Goal: Use online tool/utility: Utilize a website feature to perform a specific function

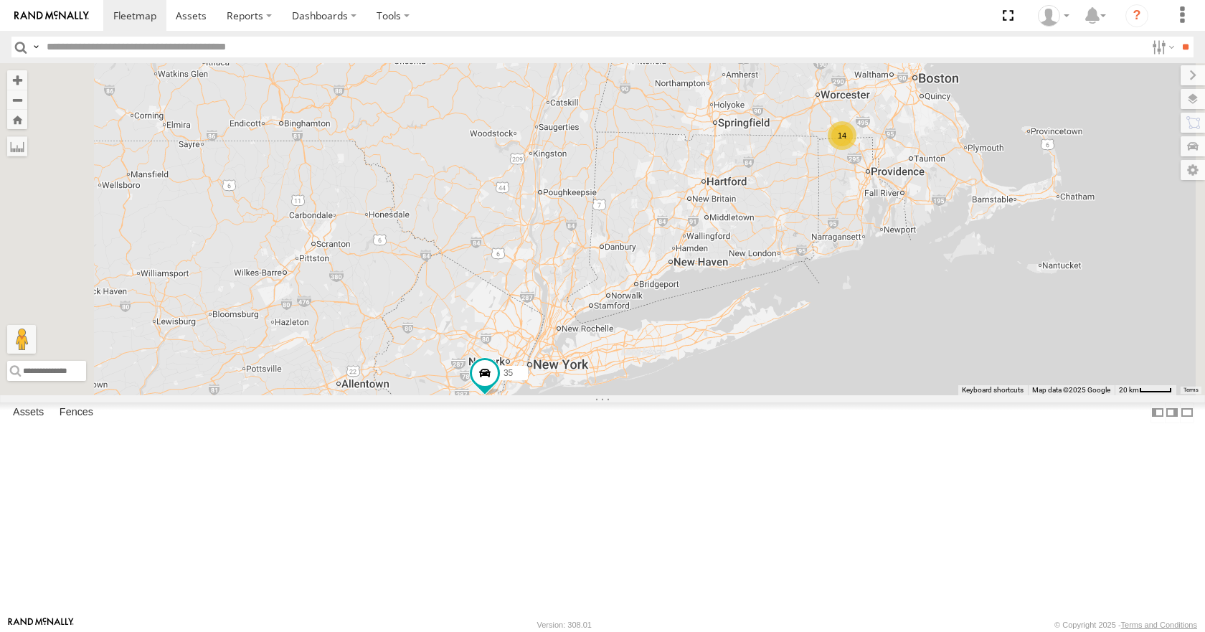
drag, startPoint x: 669, startPoint y: 265, endPoint x: 931, endPoint y: 275, distance: 262.8
click at [931, 275] on div "14 35 03" at bounding box center [602, 228] width 1205 height 331
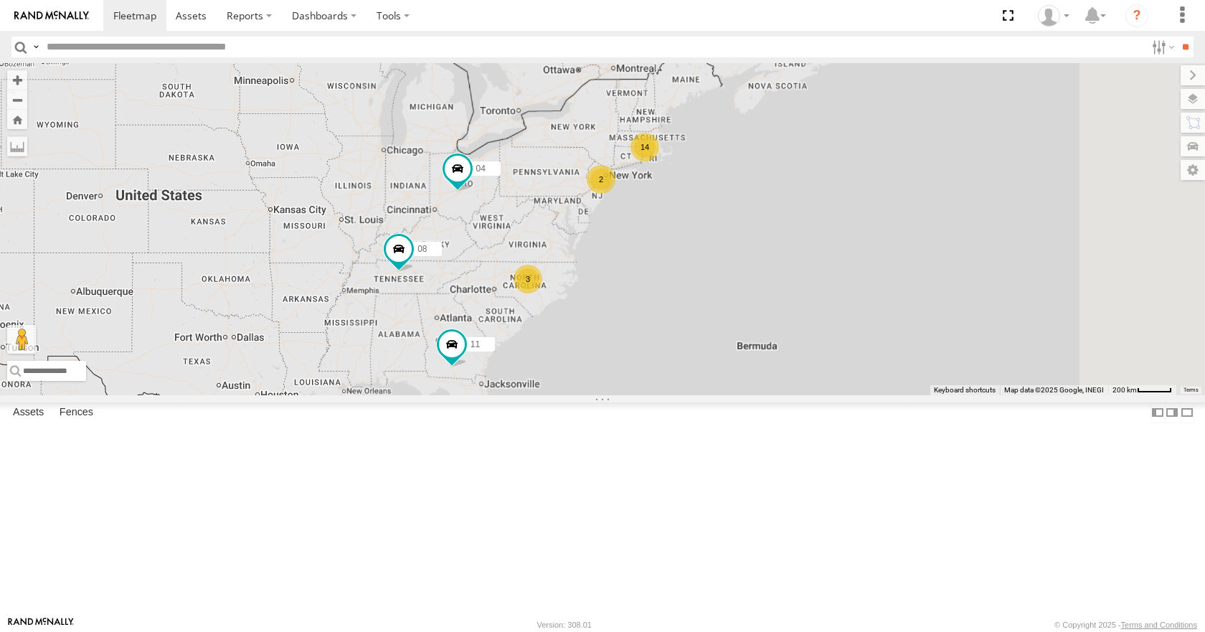
click at [677, 302] on div "14 2 3 08 04 11" at bounding box center [602, 228] width 1205 height 331
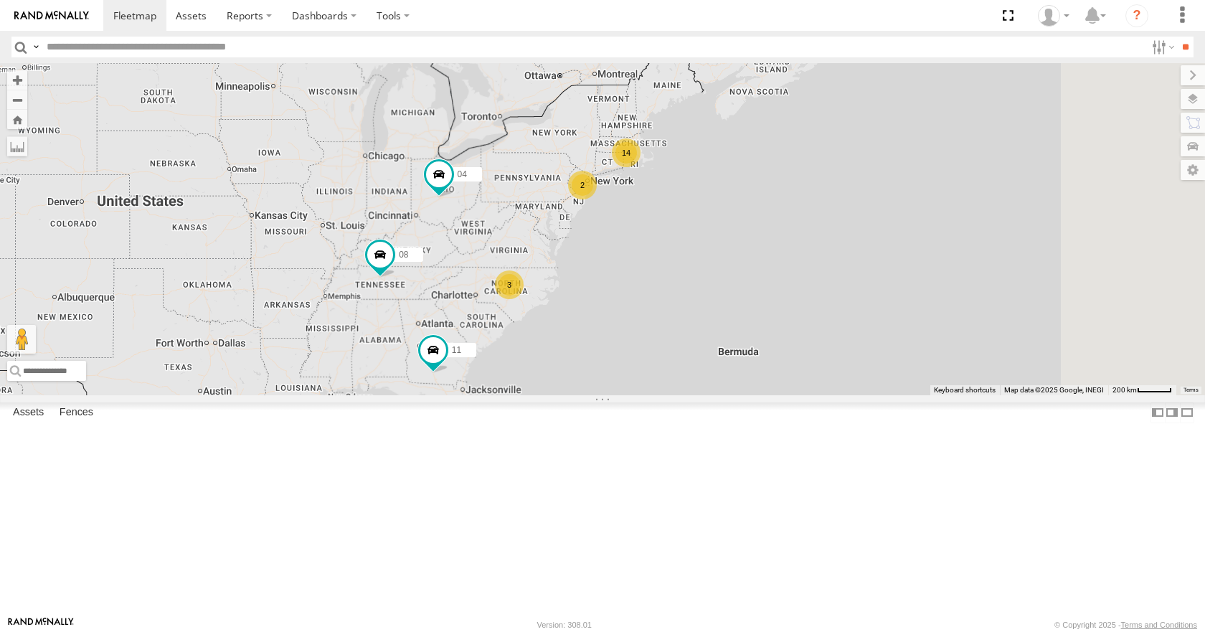
drag, startPoint x: 760, startPoint y: 284, endPoint x: 737, endPoint y: 290, distance: 23.7
click at [737, 290] on div "14 2 3 08 04 11" at bounding box center [602, 228] width 1205 height 331
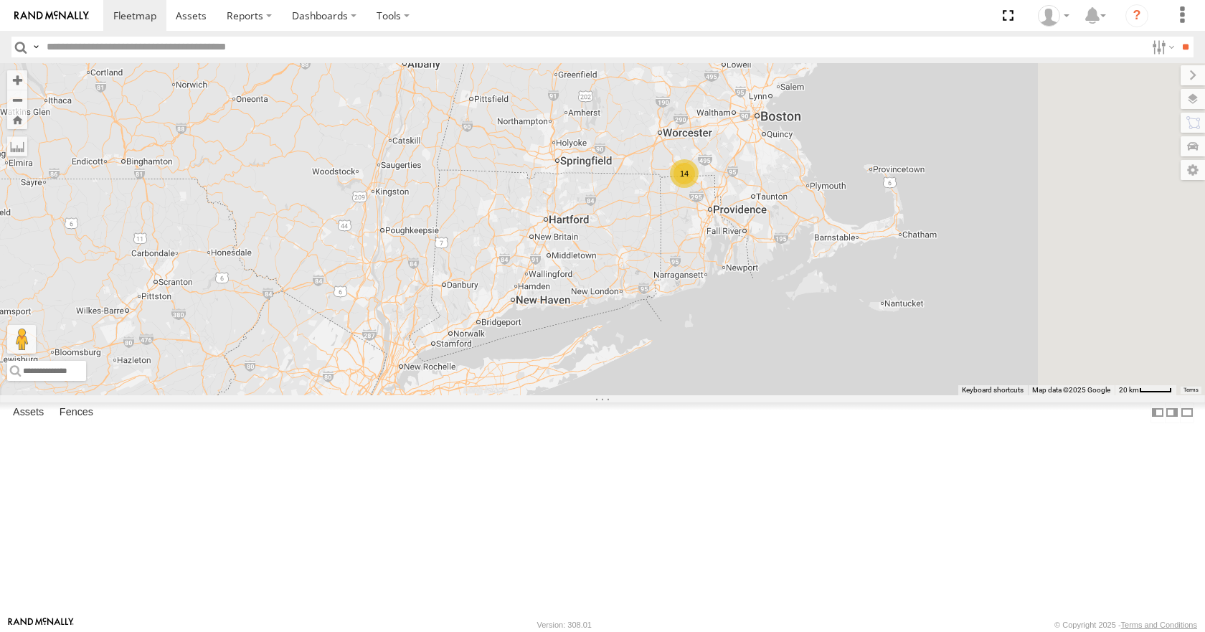
drag, startPoint x: 858, startPoint y: 164, endPoint x: 720, endPoint y: 263, distance: 169.6
click at [720, 263] on div "08 04 11 35 03 14" at bounding box center [602, 228] width 1205 height 331
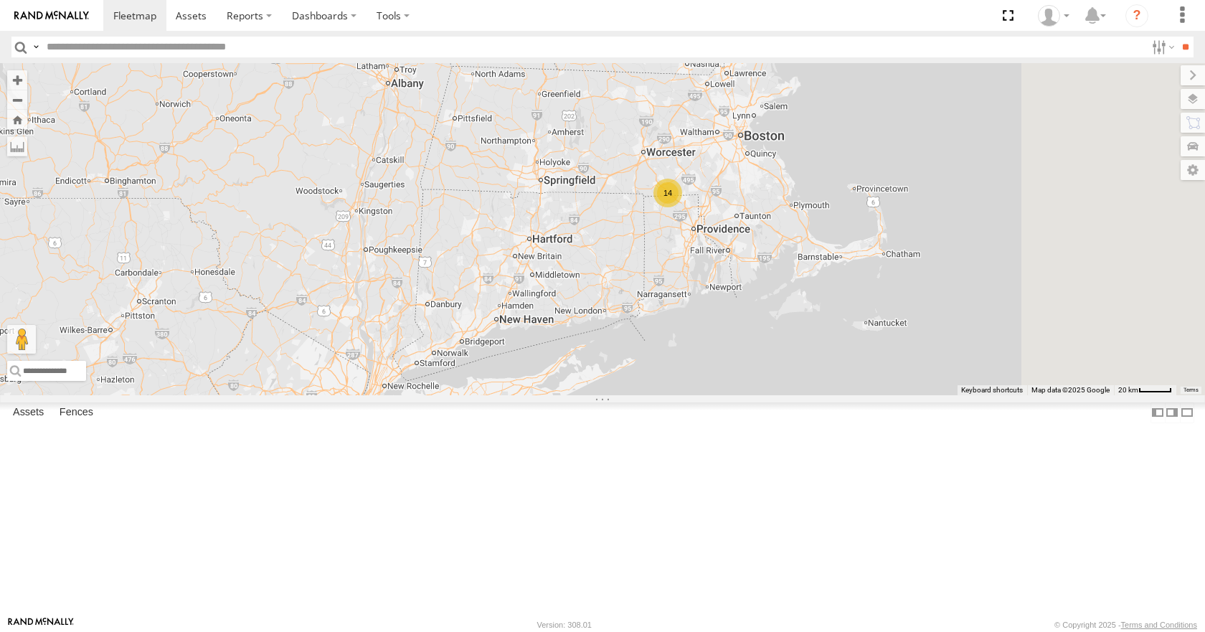
drag, startPoint x: 813, startPoint y: 220, endPoint x: 775, endPoint y: 260, distance: 55.3
click at [775, 260] on div "08 04 11 35 03 14" at bounding box center [602, 228] width 1205 height 331
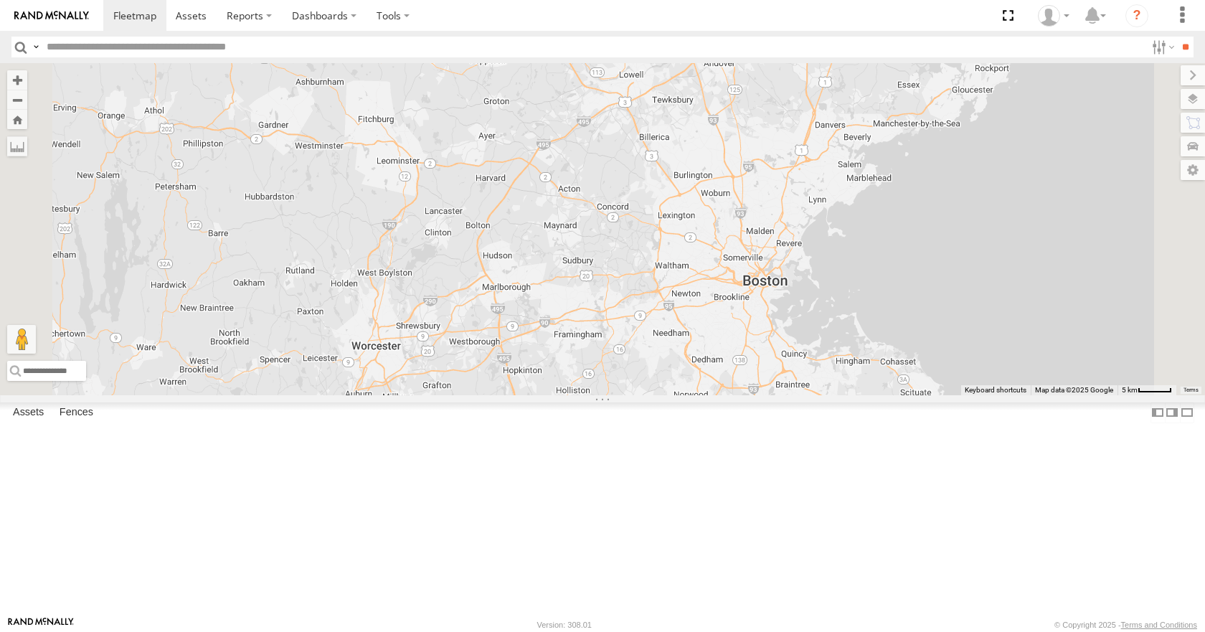
drag, startPoint x: 875, startPoint y: 212, endPoint x: 810, endPoint y: 338, distance: 141.5
click at [810, 338] on div "08 04 11 35 03 05 2 11" at bounding box center [602, 228] width 1205 height 331
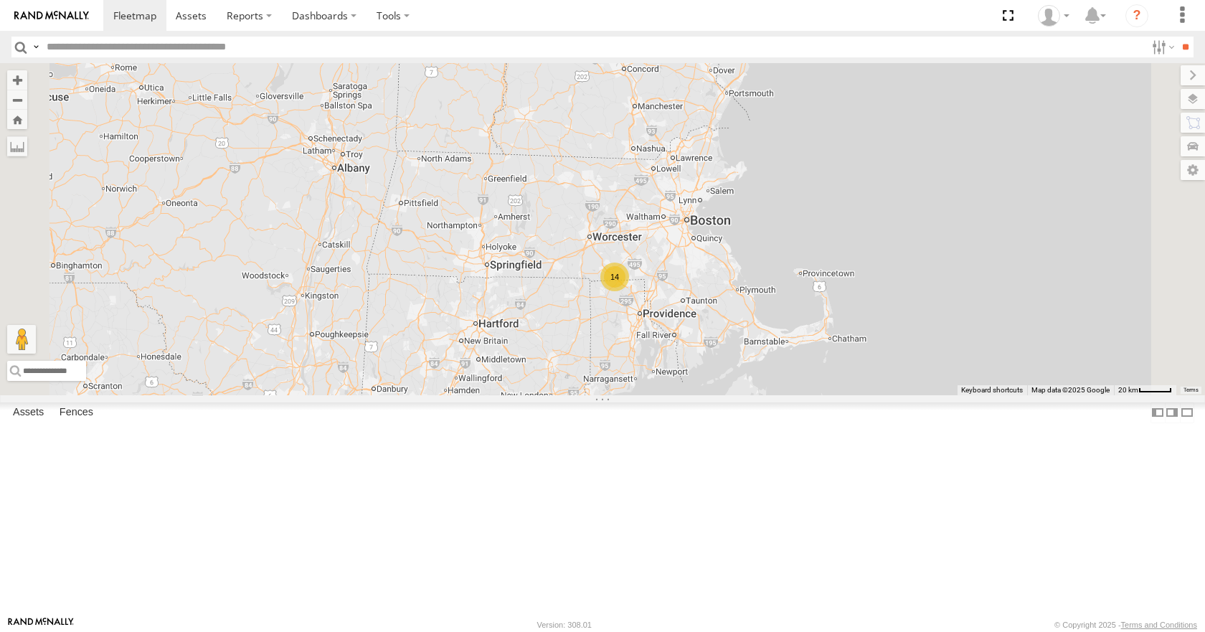
drag, startPoint x: 804, startPoint y: 336, endPoint x: 832, endPoint y: 303, distance: 43.3
click at [832, 303] on div "08 04 11 35 03 14" at bounding box center [602, 228] width 1205 height 331
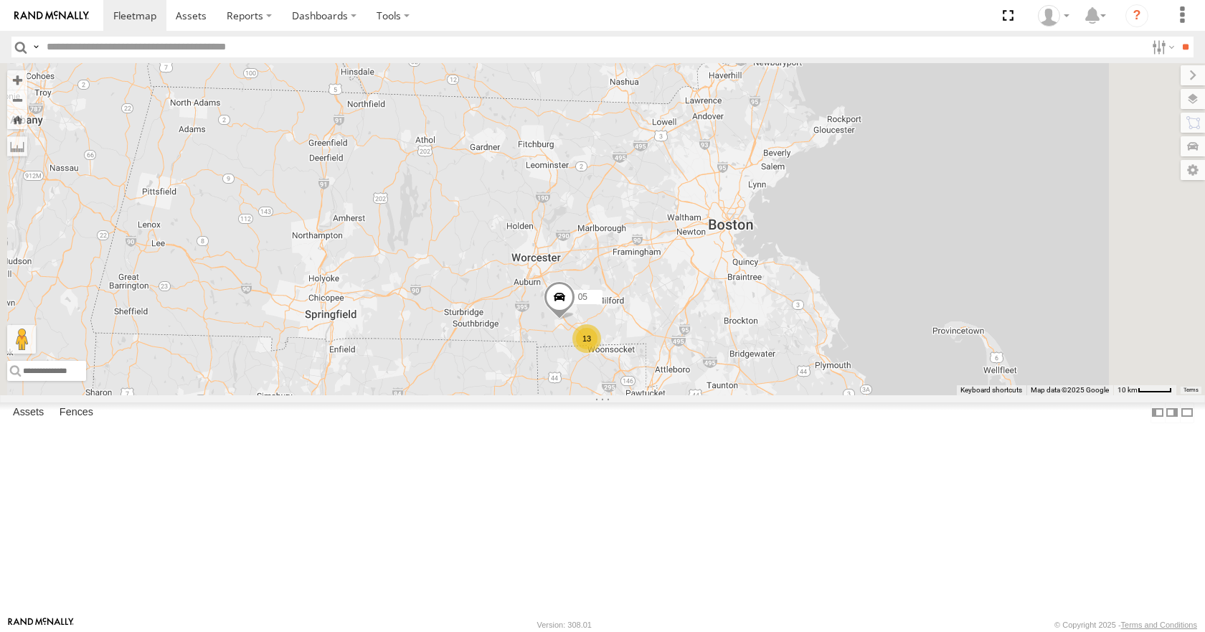
click at [892, 174] on div "08 04 11 35 03 05 13" at bounding box center [602, 228] width 1205 height 331
drag, startPoint x: 933, startPoint y: 132, endPoint x: 949, endPoint y: 137, distance: 17.2
click at [949, 137] on div "08 04 11 35 03 05 13" at bounding box center [602, 228] width 1205 height 331
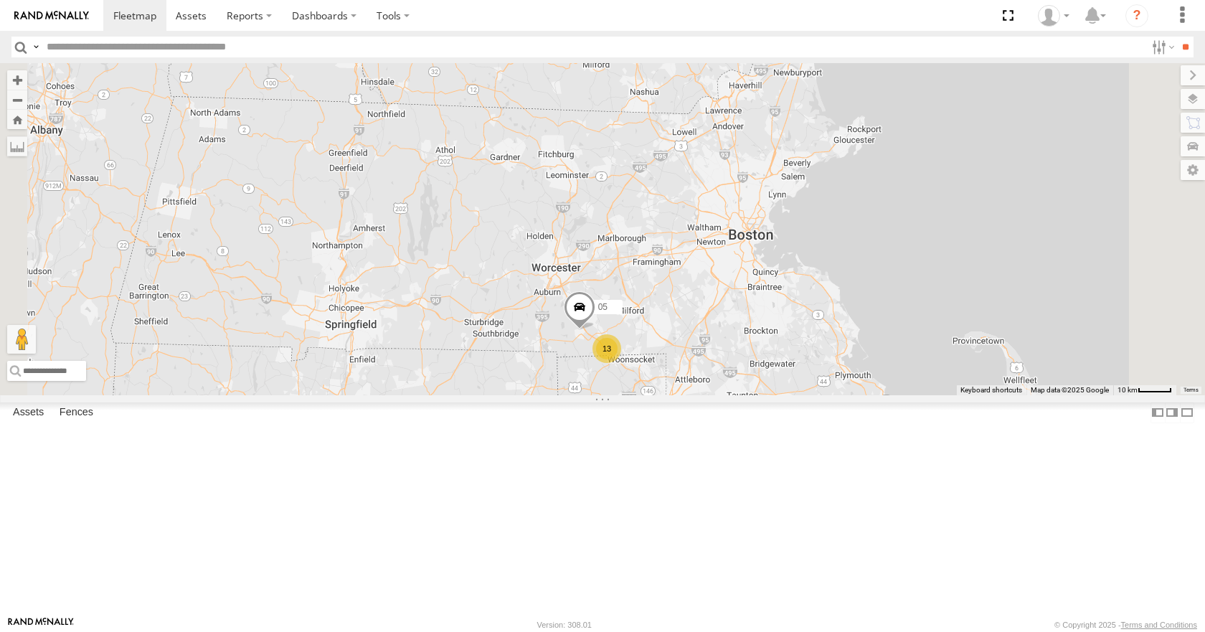
drag, startPoint x: 952, startPoint y: 100, endPoint x: 960, endPoint y: 105, distance: 9.4
click at [960, 105] on div "08 04 11 35 03 05 13" at bounding box center [602, 228] width 1205 height 331
click at [1010, 82] on div "08 04 11 35 03 05 13" at bounding box center [602, 228] width 1205 height 331
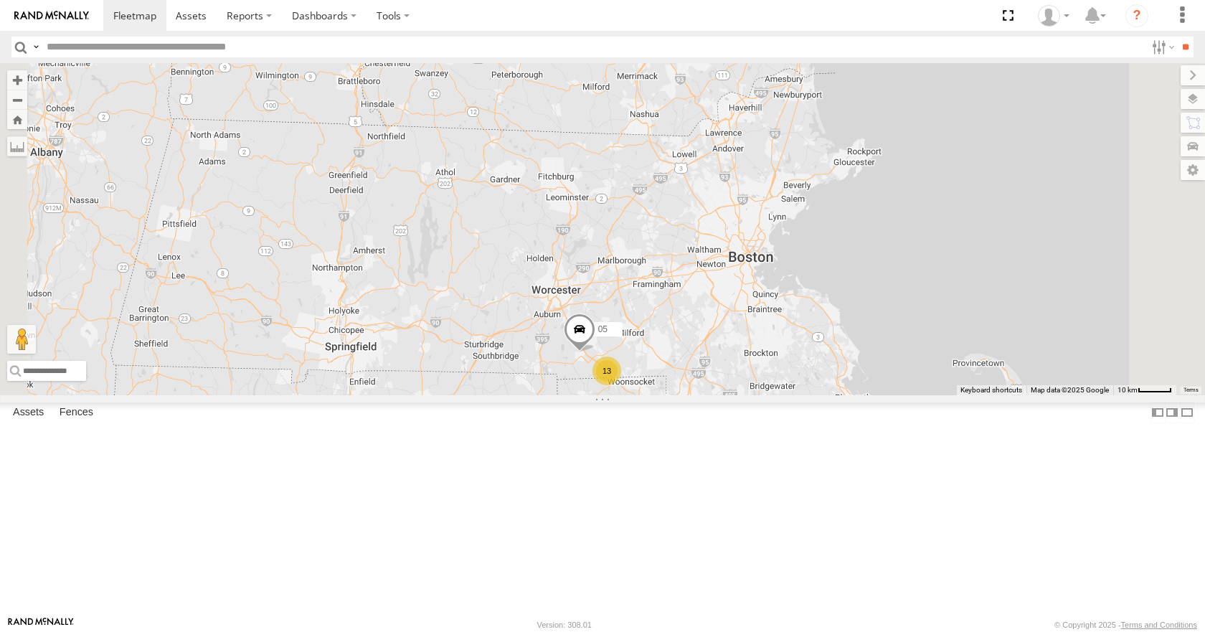
drag, startPoint x: 1000, startPoint y: 115, endPoint x: 1003, endPoint y: 133, distance: 18.9
click at [1003, 133] on div "08 04 11 35 03 05 13" at bounding box center [602, 228] width 1205 height 331
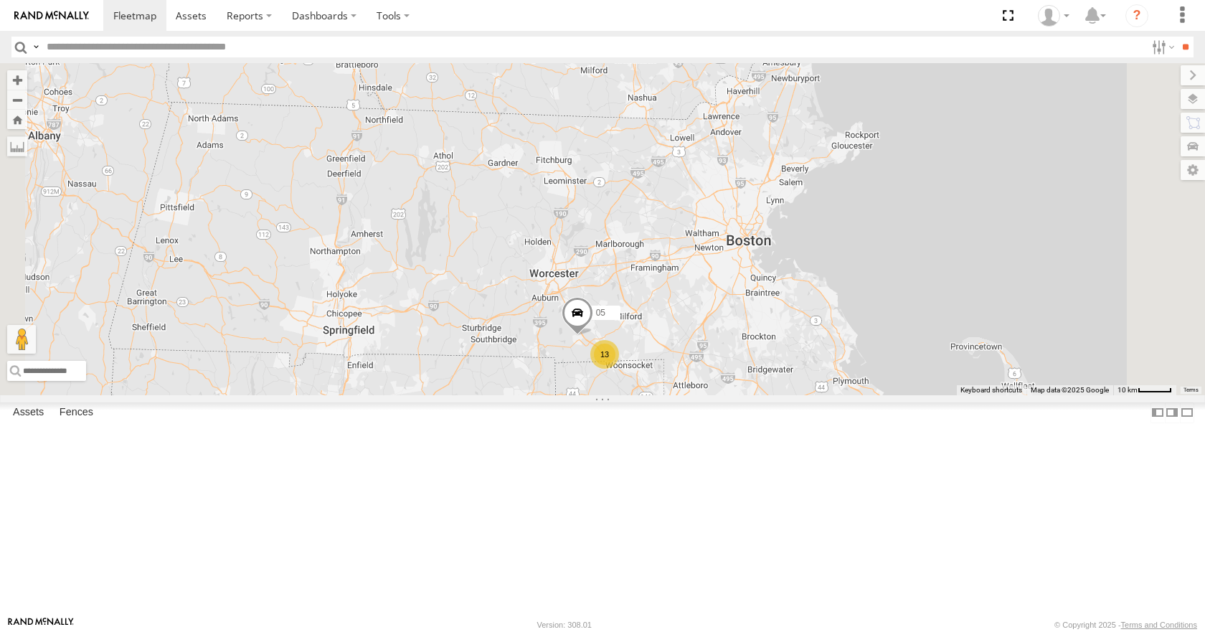
drag, startPoint x: 965, startPoint y: 123, endPoint x: 961, endPoint y: 107, distance: 16.9
click at [961, 107] on div "08 04 11 35 03 05 13" at bounding box center [602, 228] width 1205 height 331
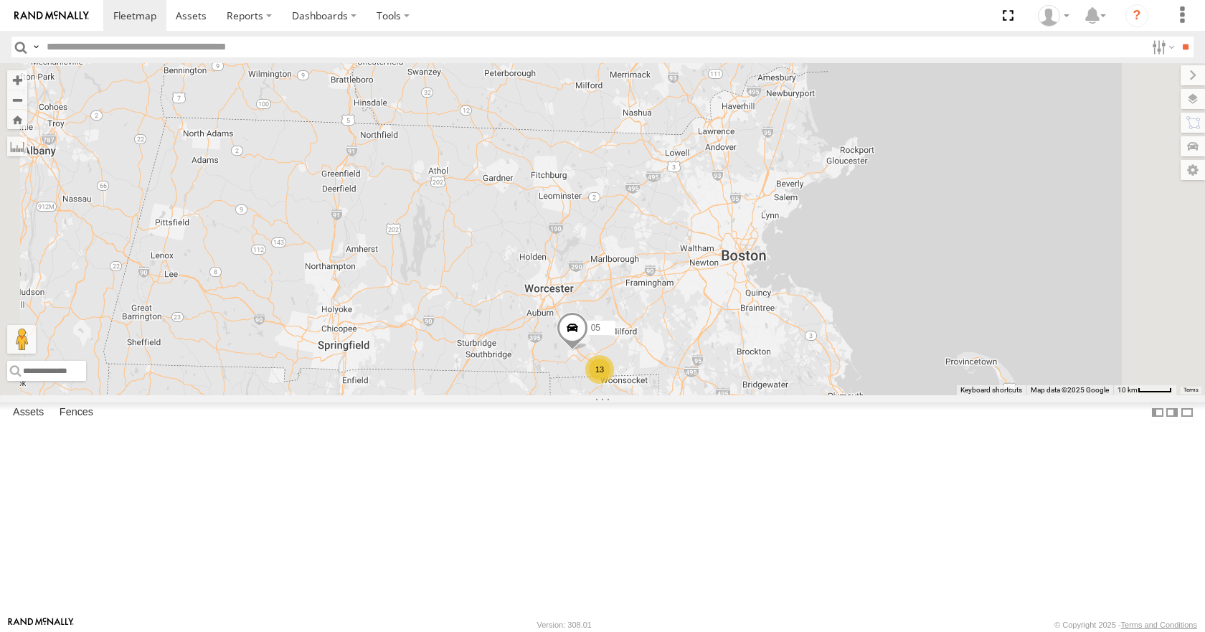
drag, startPoint x: 961, startPoint y: 149, endPoint x: 953, endPoint y: 172, distance: 25.0
click at [953, 172] on div "08 04 11 35 03 05 13" at bounding box center [602, 228] width 1205 height 331
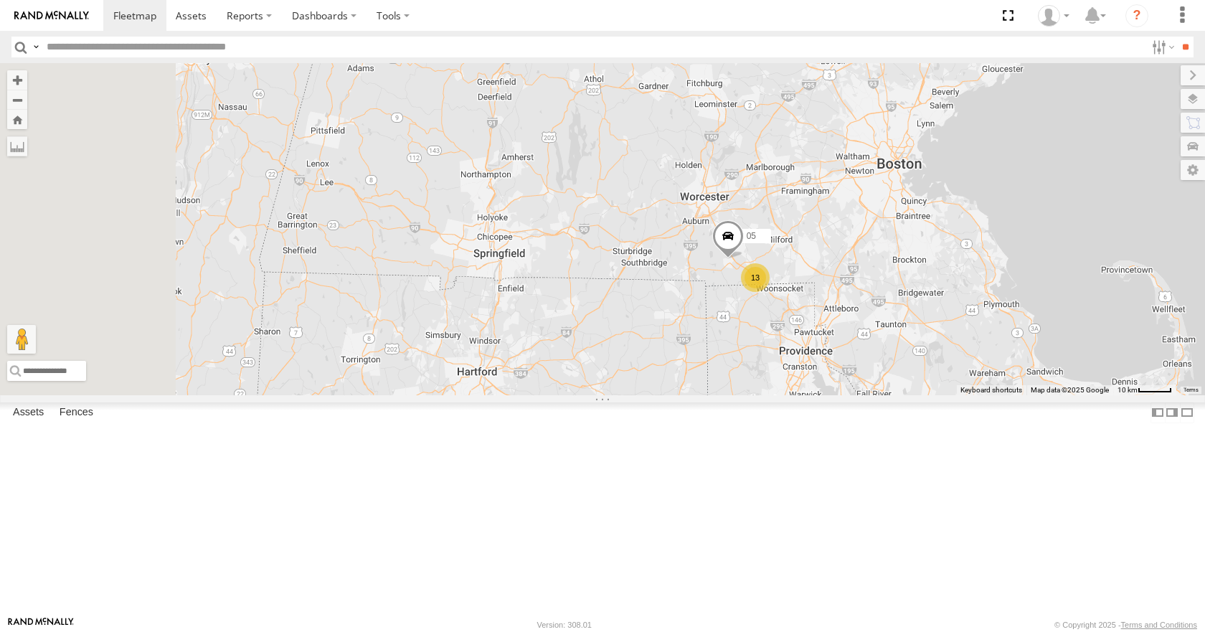
drag, startPoint x: 671, startPoint y: 258, endPoint x: 834, endPoint y: 159, distance: 190.6
click at [834, 159] on div "13 05" at bounding box center [602, 228] width 1205 height 331
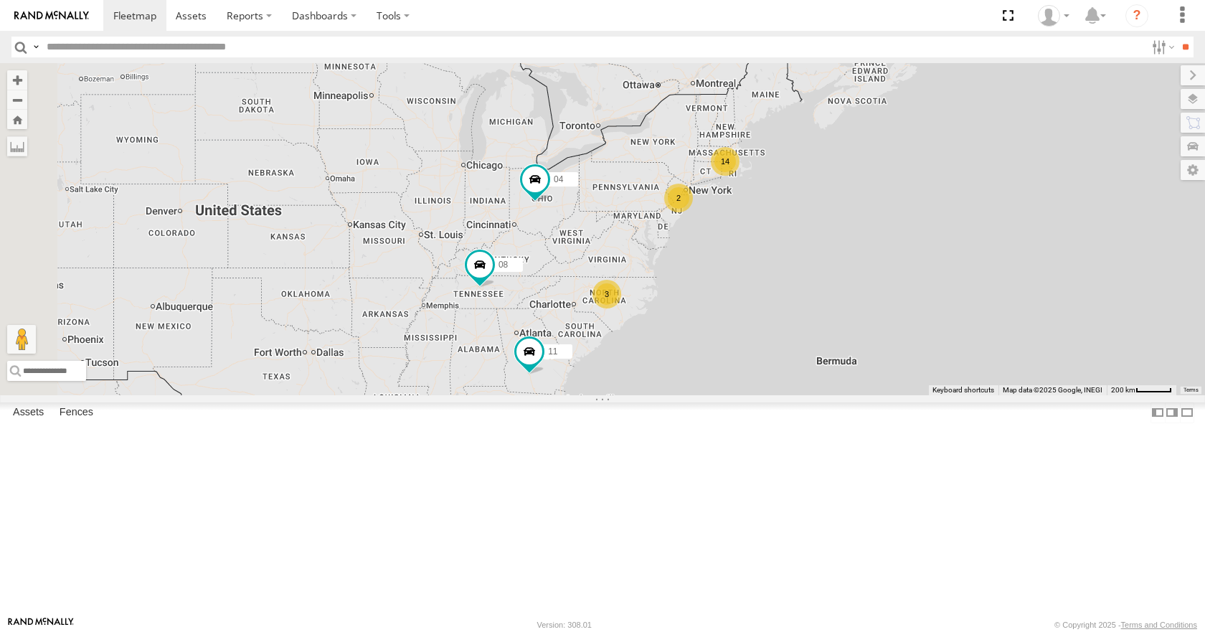
drag, startPoint x: 618, startPoint y: 375, endPoint x: 832, endPoint y: 283, distance: 232.7
click at [832, 283] on div "14 2 3 08 04 11" at bounding box center [602, 228] width 1205 height 331
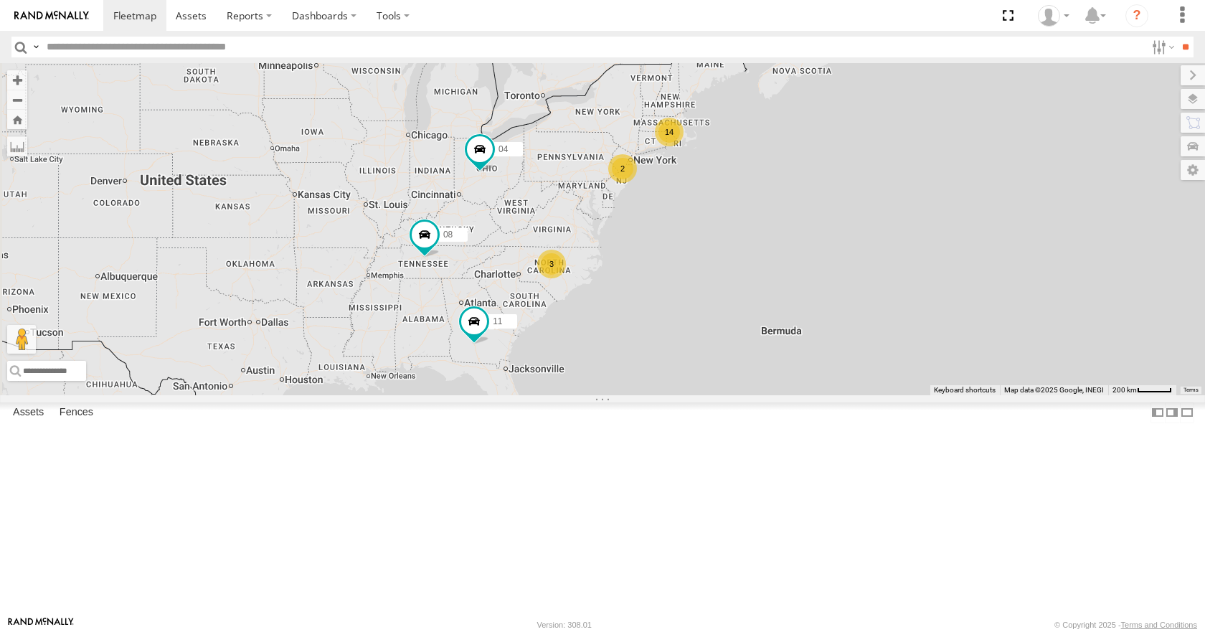
drag, startPoint x: 788, startPoint y: 300, endPoint x: 732, endPoint y: 270, distance: 64.2
click at [732, 270] on div "14 2 3 08 04 11" at bounding box center [602, 228] width 1205 height 331
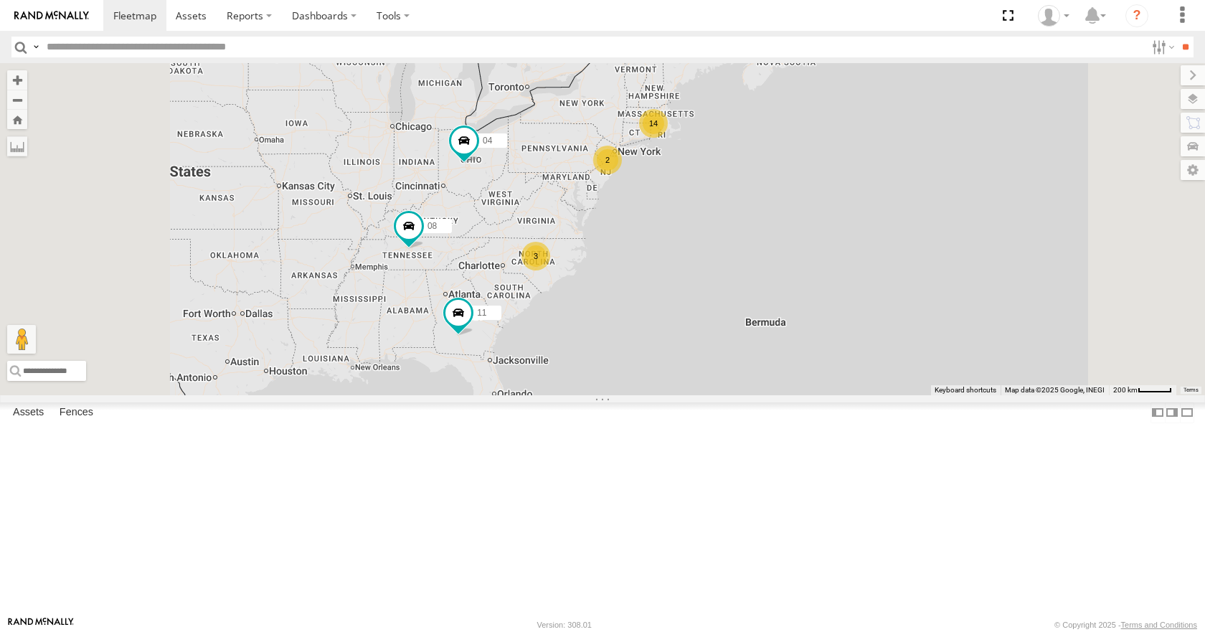
drag, startPoint x: 712, startPoint y: 214, endPoint x: 720, endPoint y: 231, distance: 18.9
click at [720, 231] on div "08 04 11 14 2 3" at bounding box center [602, 228] width 1205 height 331
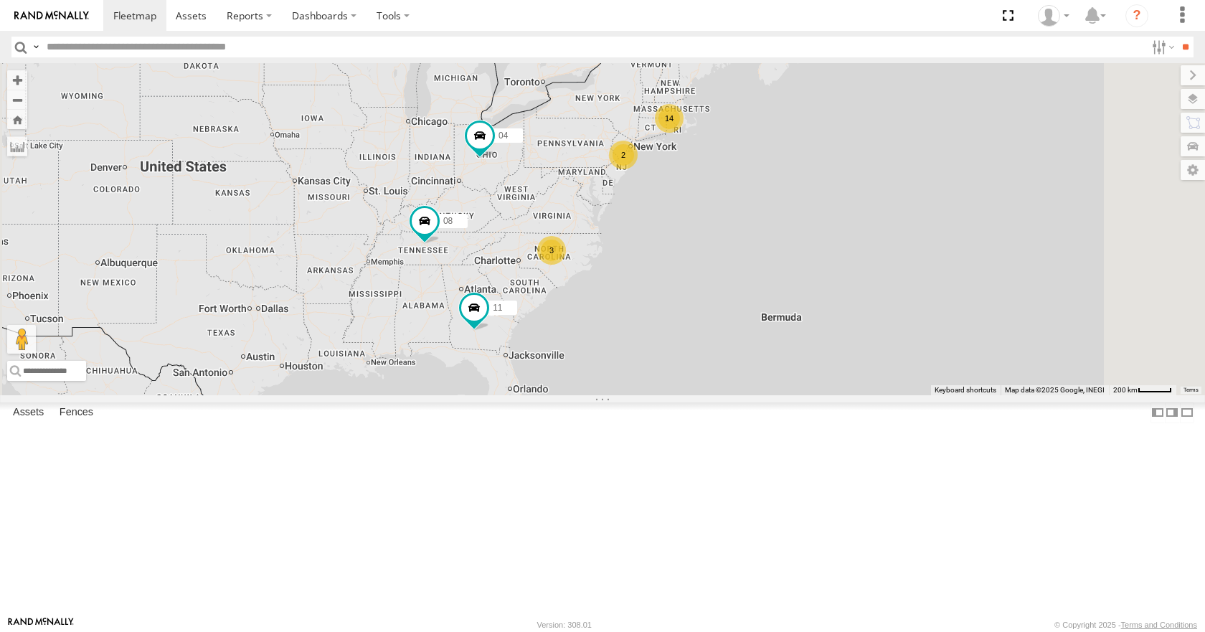
drag, startPoint x: 603, startPoint y: 382, endPoint x: 626, endPoint y: 375, distance: 24.5
click at [626, 375] on div "08 04 11 14 2 3" at bounding box center [602, 228] width 1205 height 331
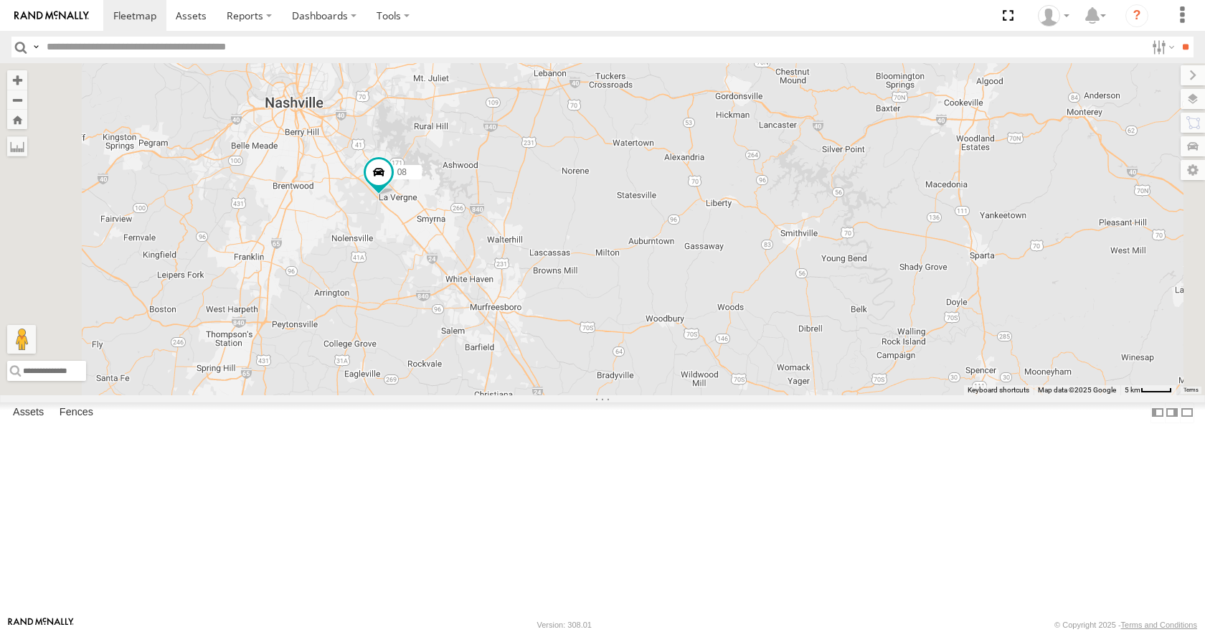
drag, startPoint x: 473, startPoint y: 274, endPoint x: 573, endPoint y: 332, distance: 115.4
click at [573, 332] on div "08 04 11" at bounding box center [602, 228] width 1205 height 331
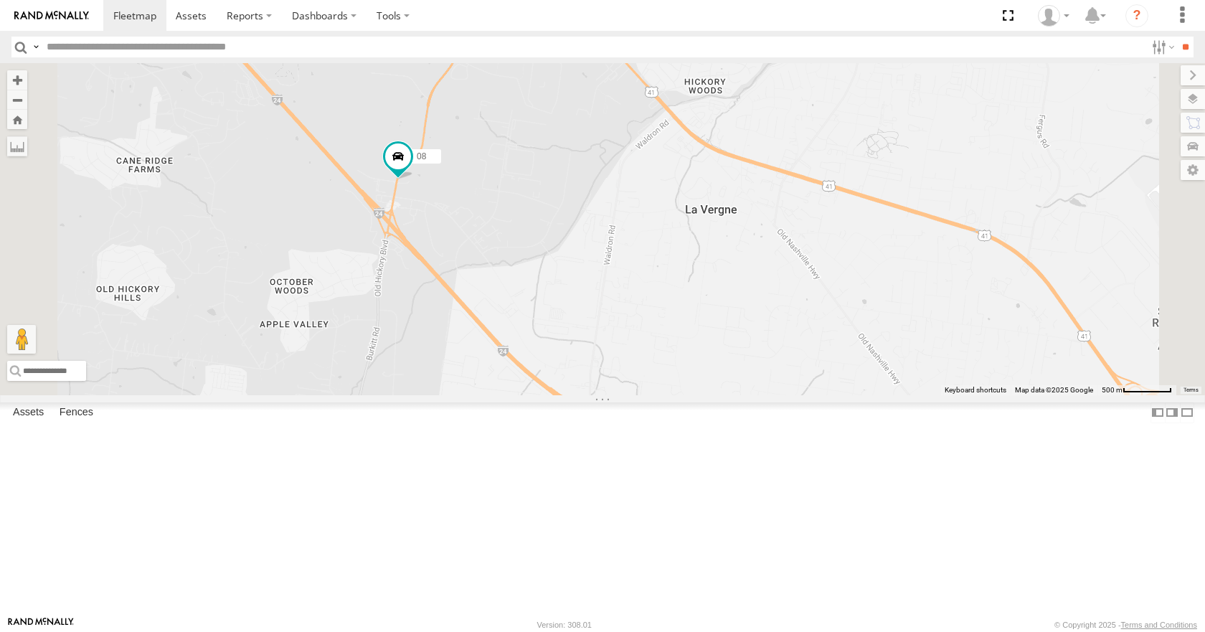
drag, startPoint x: 666, startPoint y: 298, endPoint x: 606, endPoint y: 324, distance: 65.6
click at [606, 324] on div "08 04 11" at bounding box center [602, 228] width 1205 height 331
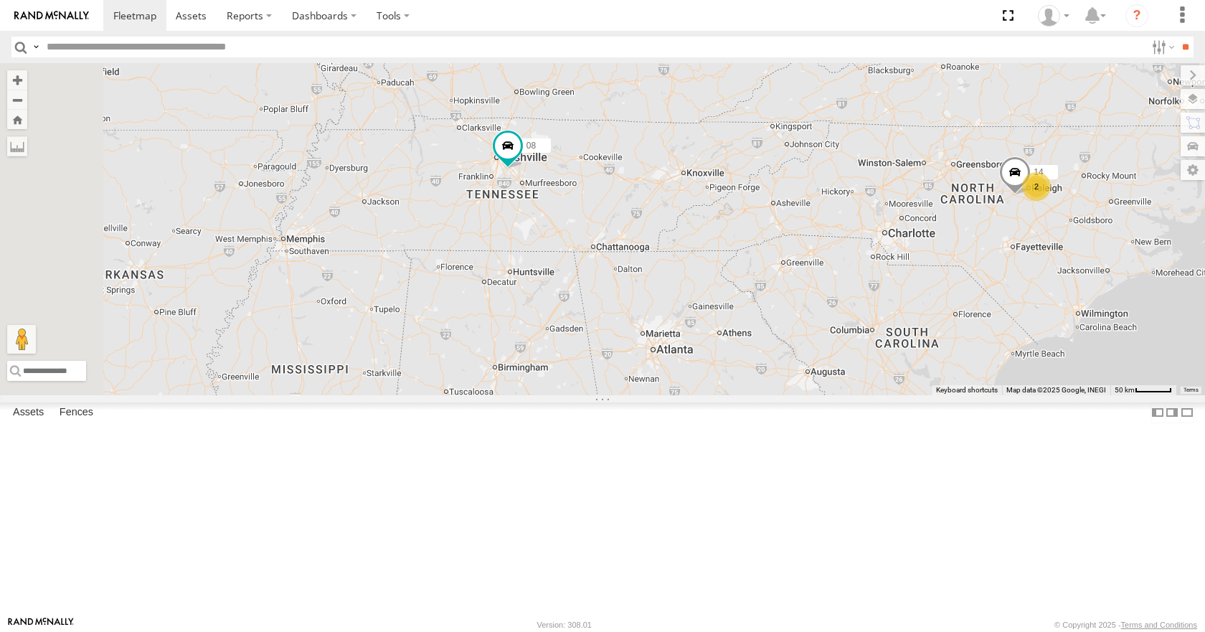
drag, startPoint x: 700, startPoint y: 309, endPoint x: 757, endPoint y: 270, distance: 68.7
click at [757, 270] on div "08 04 11 14 2" at bounding box center [602, 228] width 1205 height 331
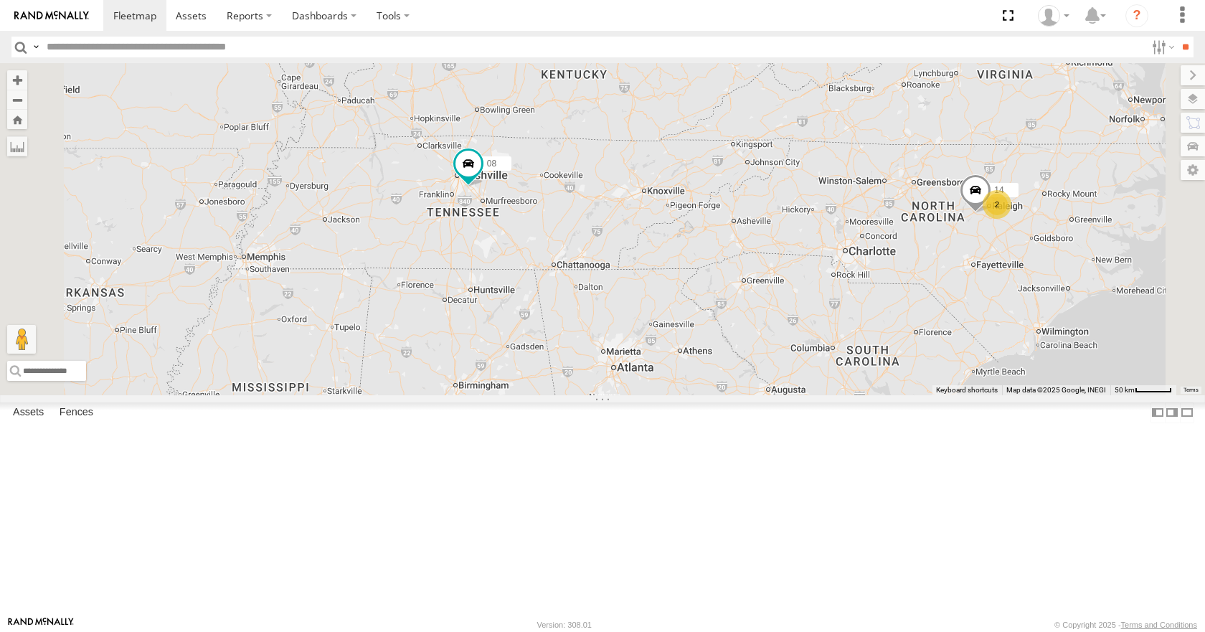
drag, startPoint x: 791, startPoint y: 257, endPoint x: 750, endPoint y: 275, distance: 45.3
click at [750, 275] on div "08 04 11 14 2" at bounding box center [602, 228] width 1205 height 331
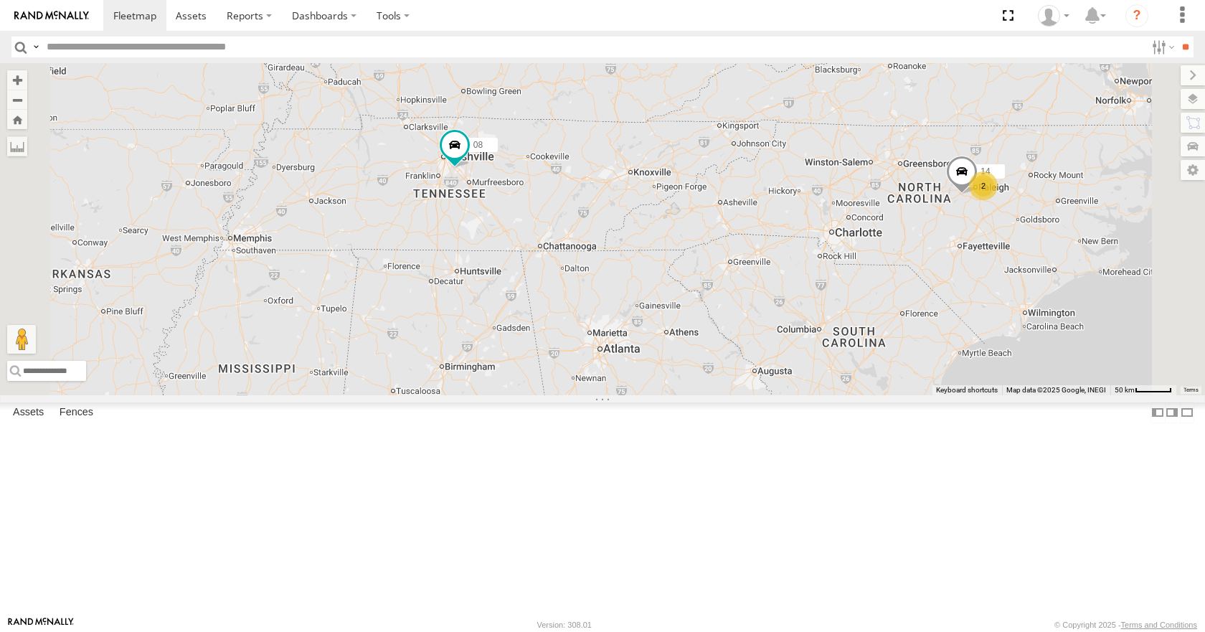
drag, startPoint x: 743, startPoint y: 222, endPoint x: 735, endPoint y: 191, distance: 31.7
click at [735, 191] on div "08 04 11 14 2" at bounding box center [602, 228] width 1205 height 331
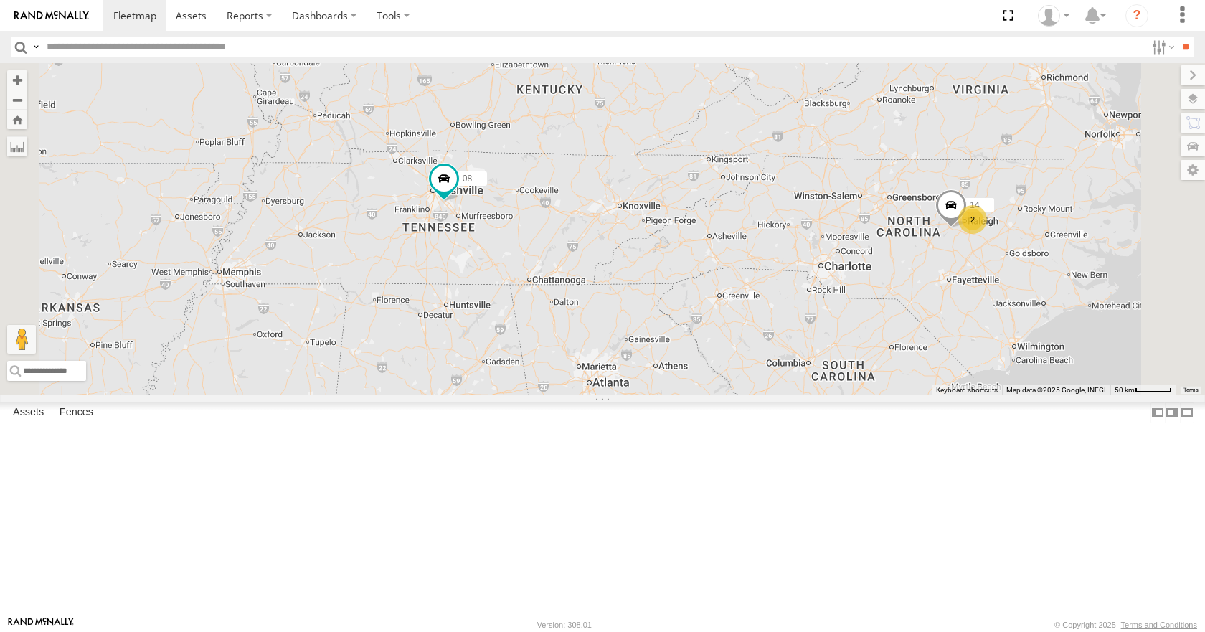
drag, startPoint x: 741, startPoint y: 156, endPoint x: 730, endPoint y: 189, distance: 35.4
click at [730, 189] on div "08 04 11 14 2" at bounding box center [602, 228] width 1205 height 331
drag, startPoint x: 711, startPoint y: 160, endPoint x: 693, endPoint y: 176, distance: 24.4
click at [693, 176] on div "08 04 11 14 2" at bounding box center [602, 228] width 1205 height 331
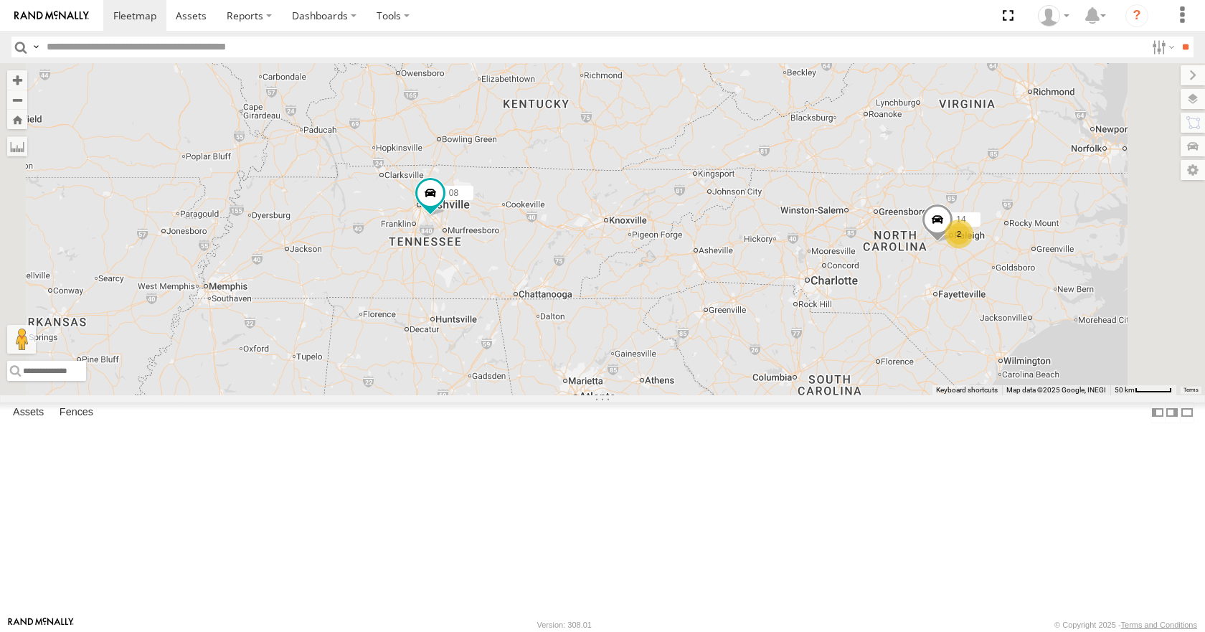
drag, startPoint x: 697, startPoint y: 131, endPoint x: 683, endPoint y: 138, distance: 15.8
click at [683, 138] on div "08 04 11 14 2" at bounding box center [602, 228] width 1205 height 331
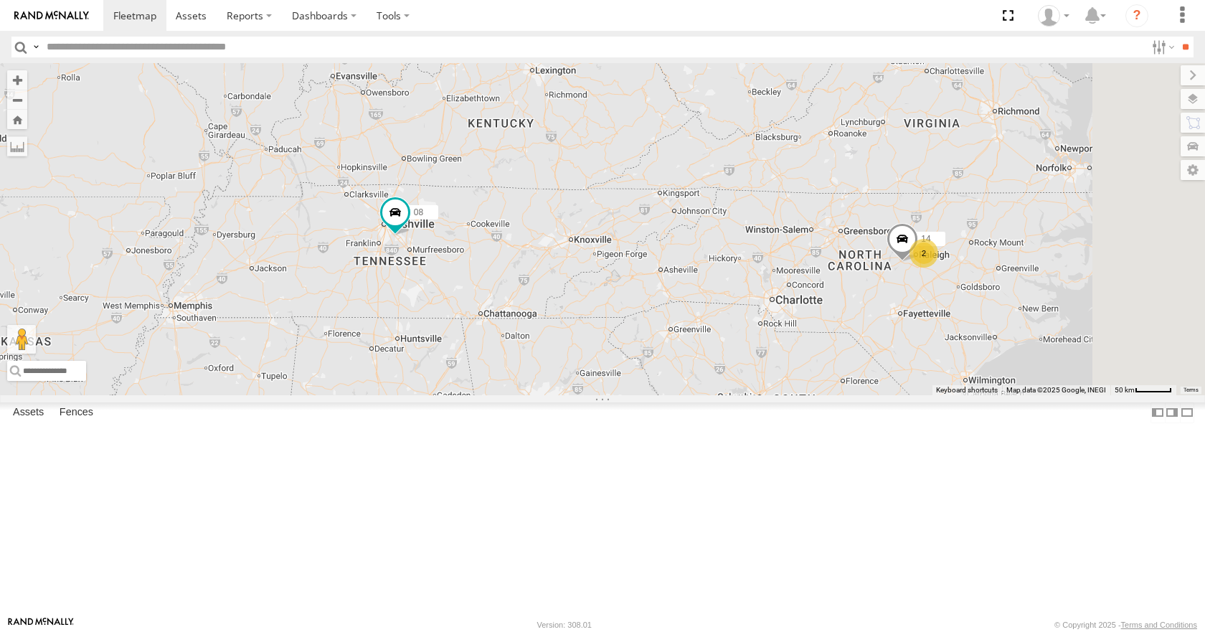
drag, startPoint x: 740, startPoint y: 131, endPoint x: 712, endPoint y: 146, distance: 31.4
click at [712, 146] on div "08 04 11 14 2" at bounding box center [602, 228] width 1205 height 331
click at [733, 175] on div "08 04 11 14 2" at bounding box center [602, 228] width 1205 height 331
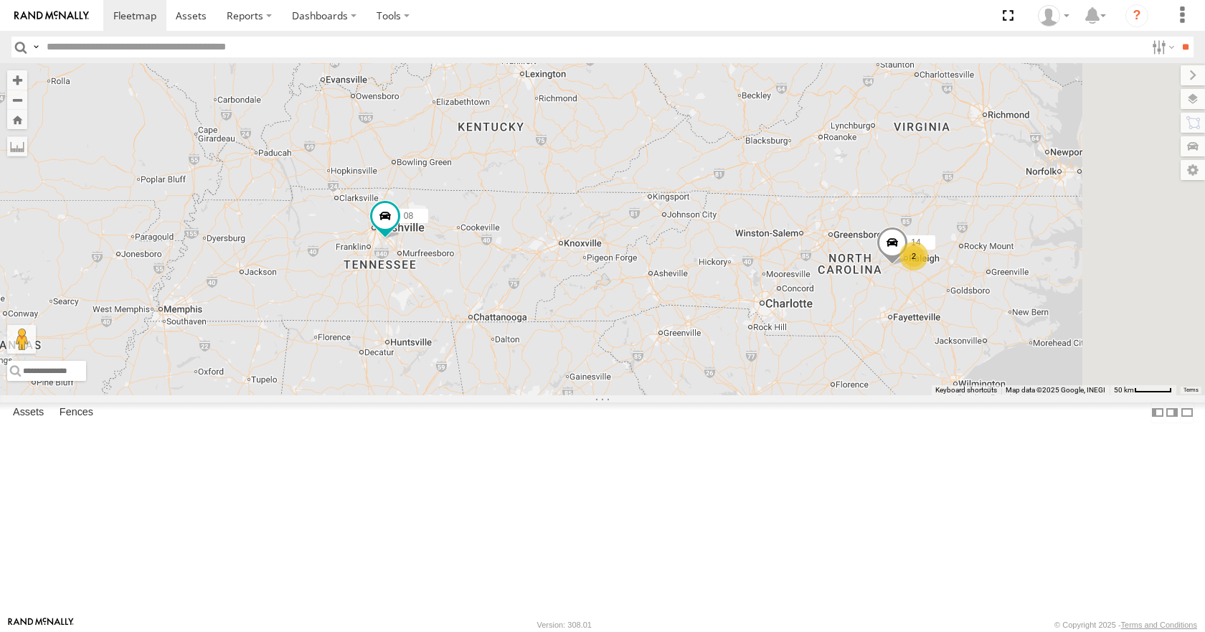
drag, startPoint x: 743, startPoint y: 202, endPoint x: 730, endPoint y: 204, distance: 13.1
click at [730, 204] on div "08 04 11 14 2" at bounding box center [602, 228] width 1205 height 331
drag, startPoint x: 731, startPoint y: 227, endPoint x: 742, endPoint y: 229, distance: 11.0
click at [742, 229] on div "08 04 11 14 2" at bounding box center [602, 228] width 1205 height 331
drag, startPoint x: 734, startPoint y: 197, endPoint x: 744, endPoint y: 197, distance: 10.1
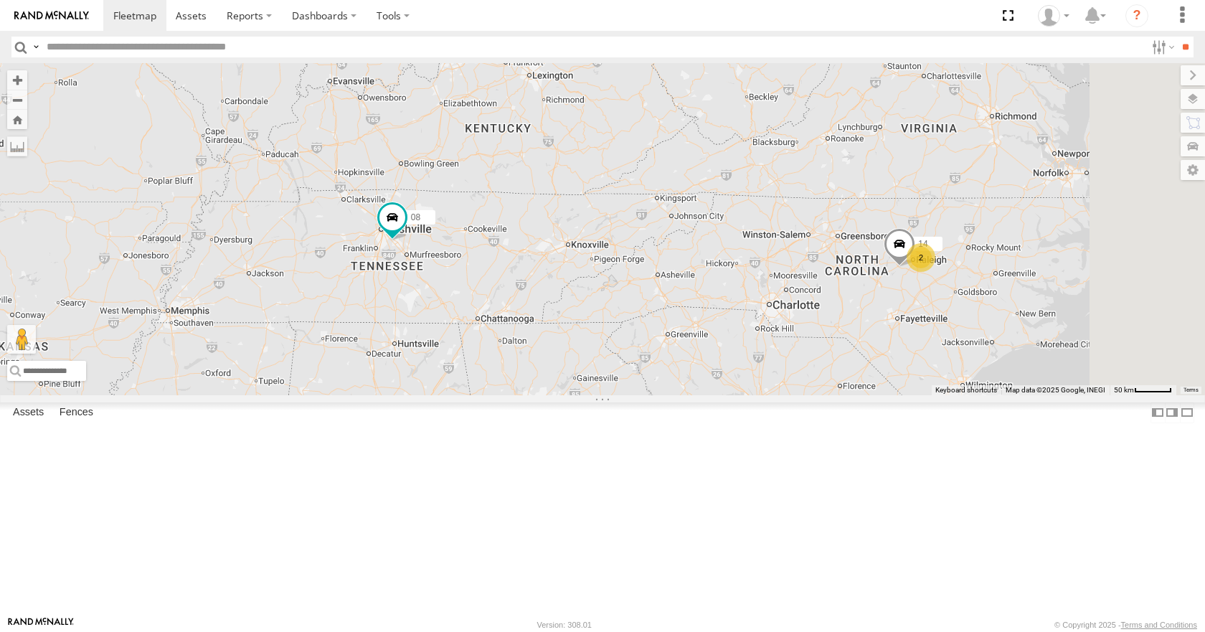
click at [744, 197] on div "08 04 11 14 2" at bounding box center [602, 228] width 1205 height 331
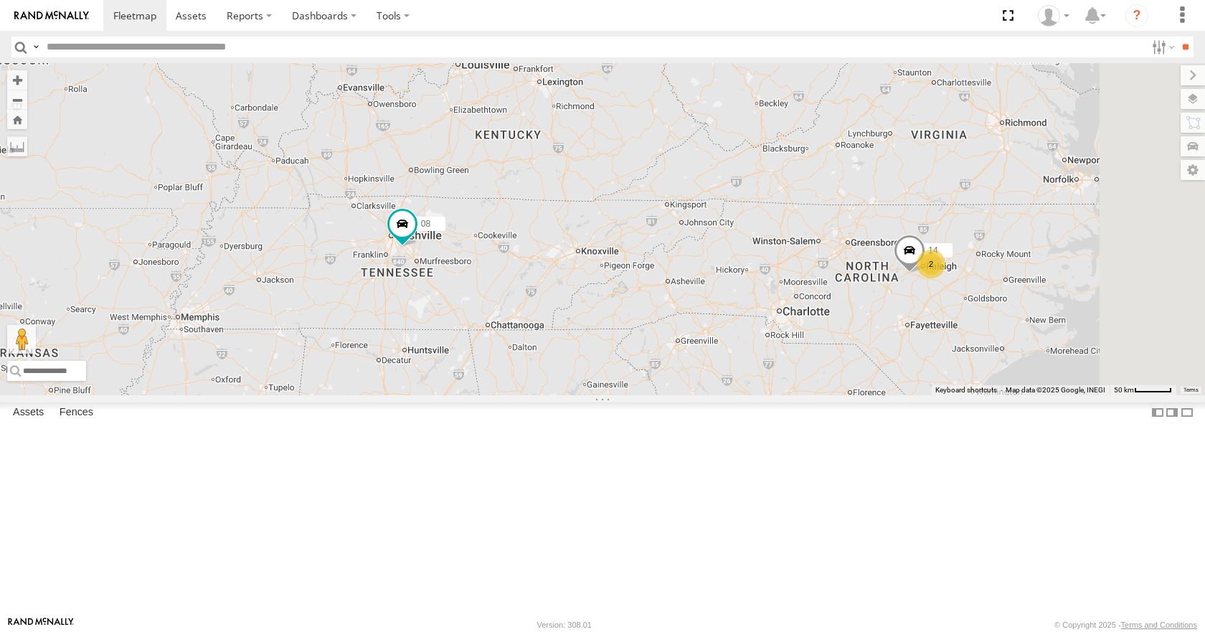
drag, startPoint x: 728, startPoint y: 77, endPoint x: 766, endPoint y: 97, distance: 43.0
click at [766, 97] on div "08 04 11 14 2" at bounding box center [602, 228] width 1205 height 331
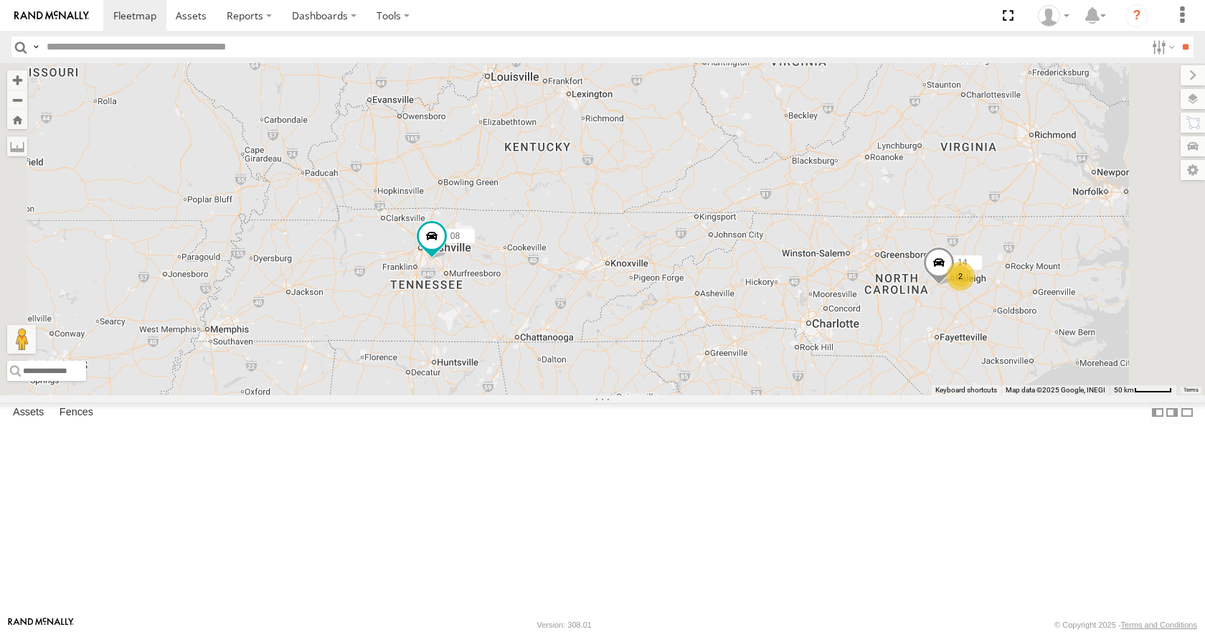
drag, startPoint x: 767, startPoint y: 131, endPoint x: 745, endPoint y: 118, distance: 25.1
click at [745, 118] on div "08 04 11 14 2" at bounding box center [602, 228] width 1205 height 331
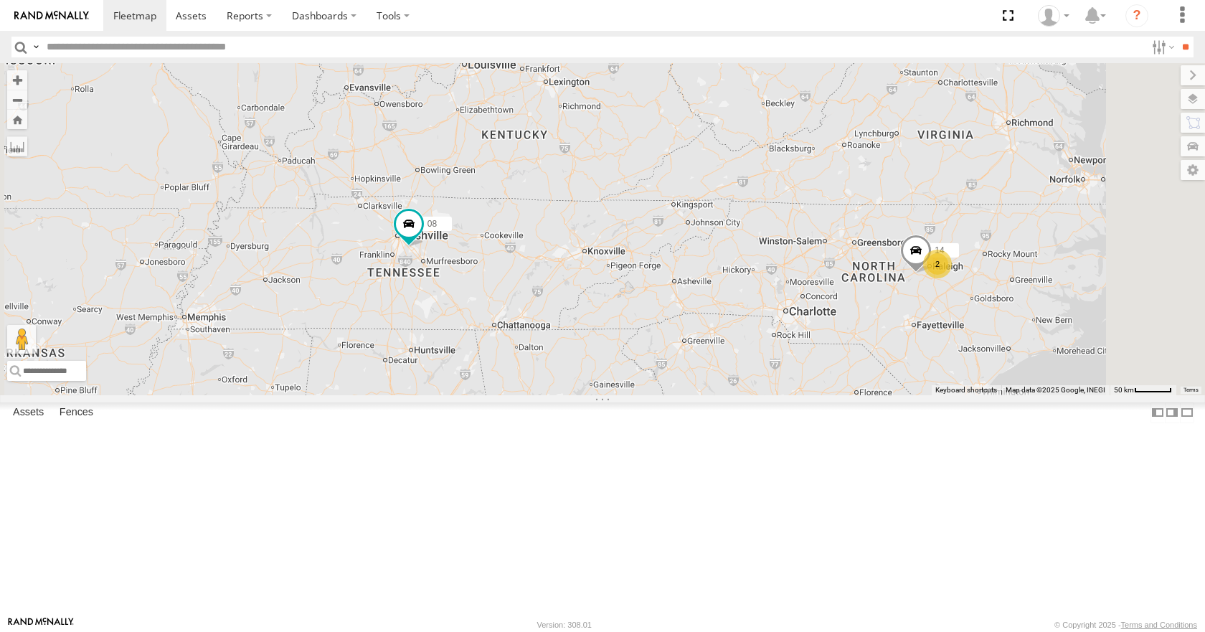
drag, startPoint x: 694, startPoint y: 230, endPoint x: 707, endPoint y: 223, distance: 14.8
click at [707, 223] on div "08 04 11 14 2" at bounding box center [602, 228] width 1205 height 331
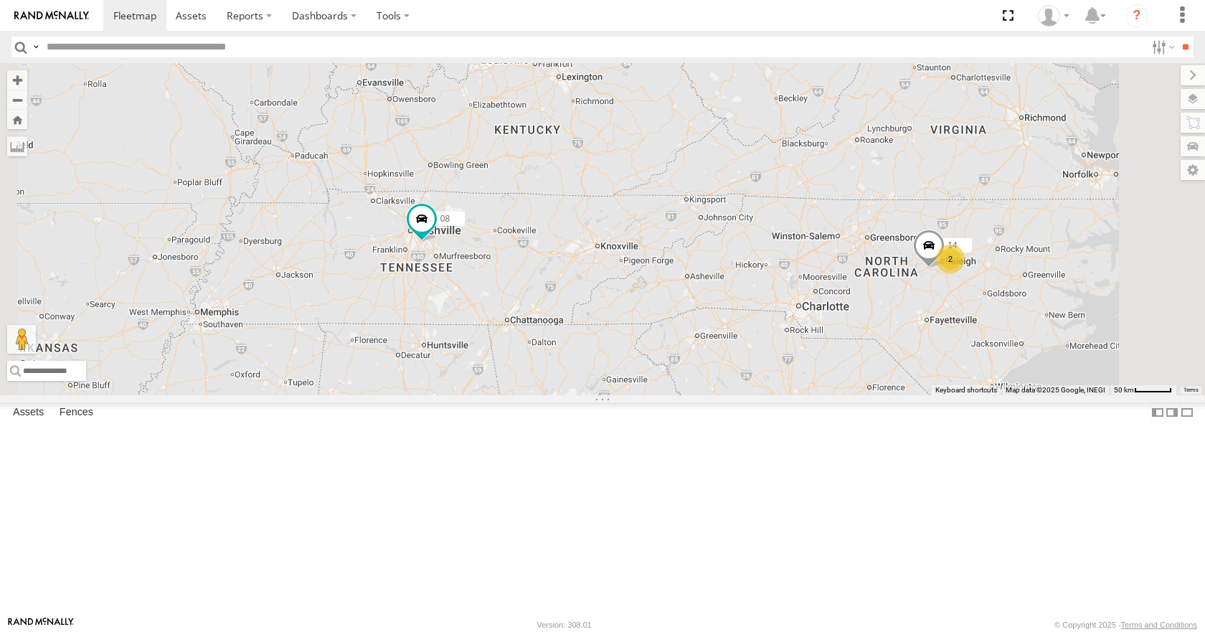
drag, startPoint x: 680, startPoint y: 189, endPoint x: 707, endPoint y: 202, distance: 30.2
click at [707, 202] on div "08 04 11 14 2" at bounding box center [602, 228] width 1205 height 331
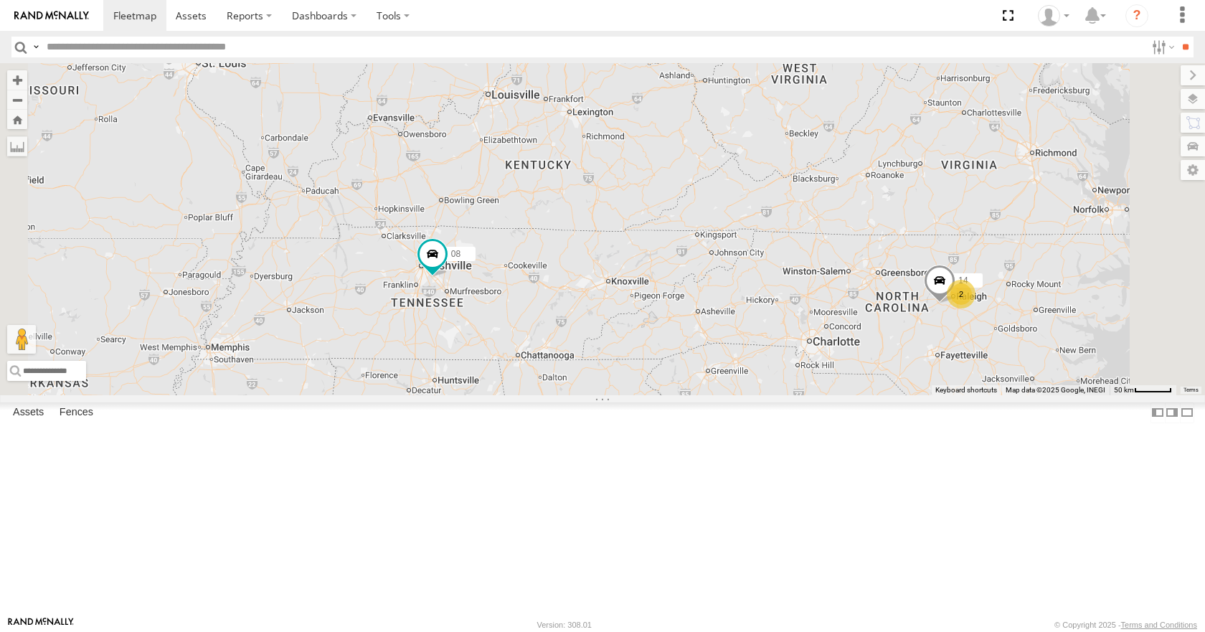
drag, startPoint x: 714, startPoint y: 155, endPoint x: 695, endPoint y: 181, distance: 31.9
click at [695, 181] on div "08 04 11 14 2" at bounding box center [602, 228] width 1205 height 331
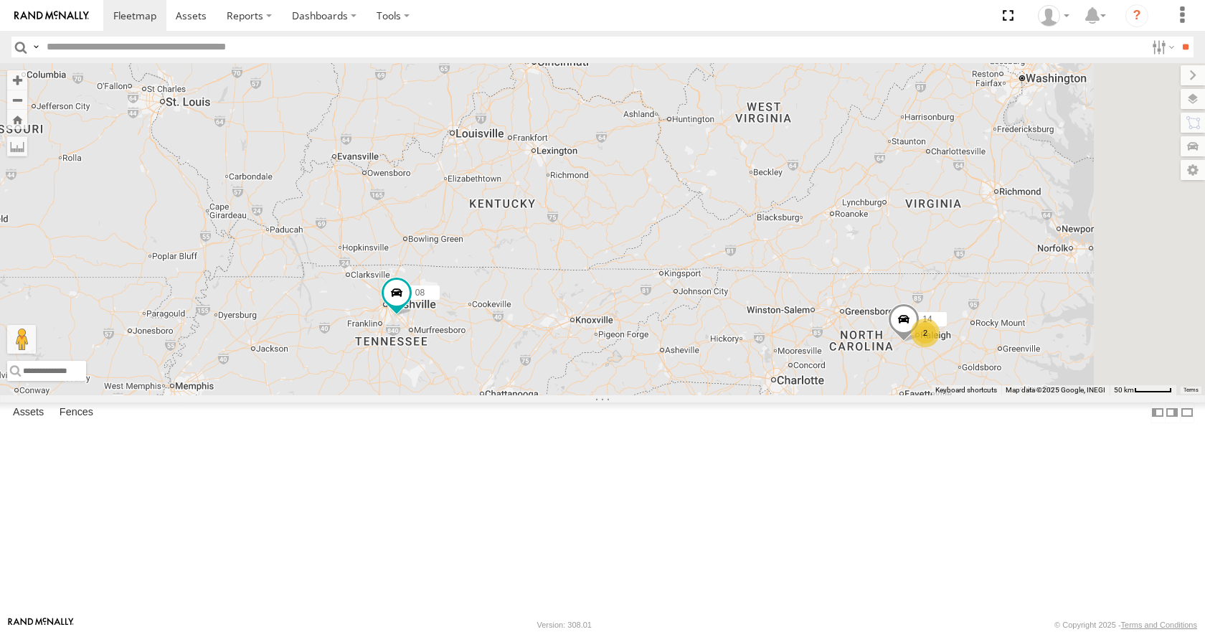
drag, startPoint x: 779, startPoint y: 113, endPoint x: 742, endPoint y: 151, distance: 53.3
click at [742, 151] on div "08 04 11 14 2" at bounding box center [602, 228] width 1205 height 331
drag, startPoint x: 727, startPoint y: 133, endPoint x: 726, endPoint y: 126, distance: 8.0
click at [718, 136] on div "08 04 11 14 2" at bounding box center [602, 228] width 1205 height 331
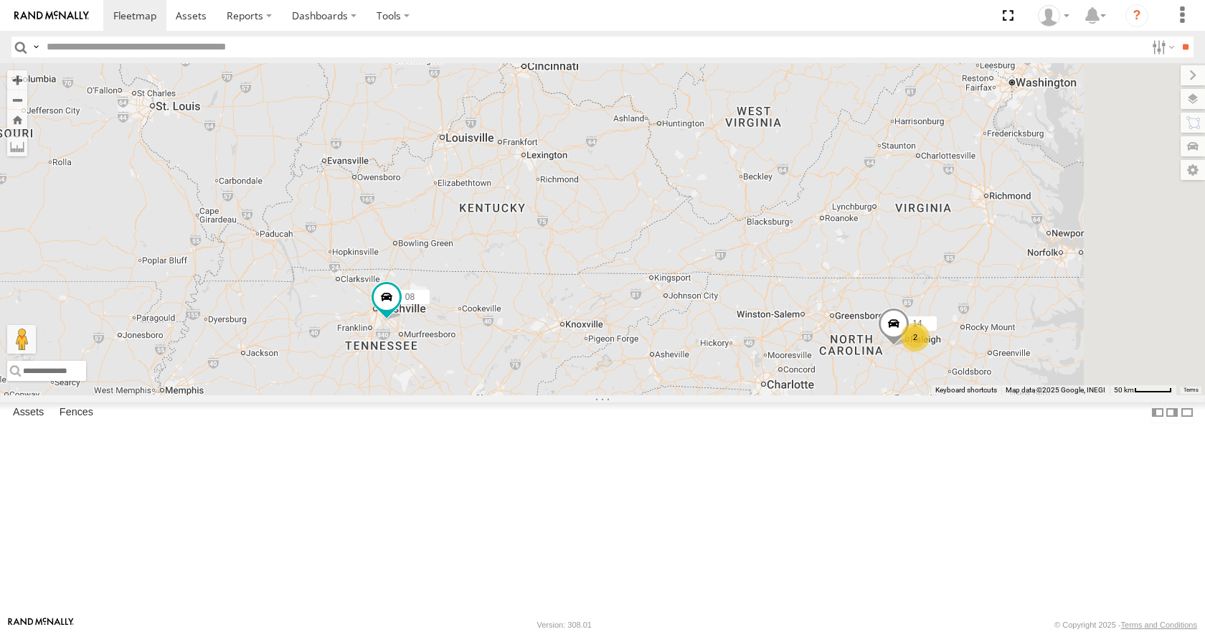
drag, startPoint x: 753, startPoint y: 95, endPoint x: 721, endPoint y: 116, distance: 37.8
click at [721, 116] on div "08 04 11 14 2" at bounding box center [602, 228] width 1205 height 331
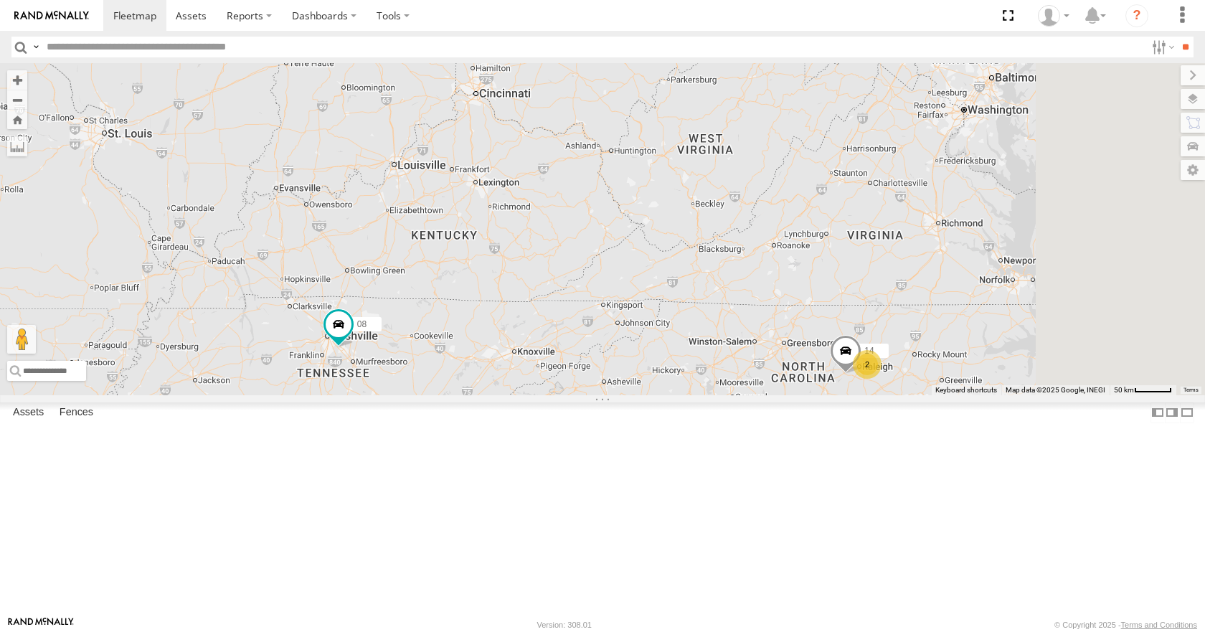
drag, startPoint x: 745, startPoint y: 112, endPoint x: 720, endPoint y: 121, distance: 26.5
click at [720, 121] on div "08 04 11 14 2" at bounding box center [602, 228] width 1205 height 331
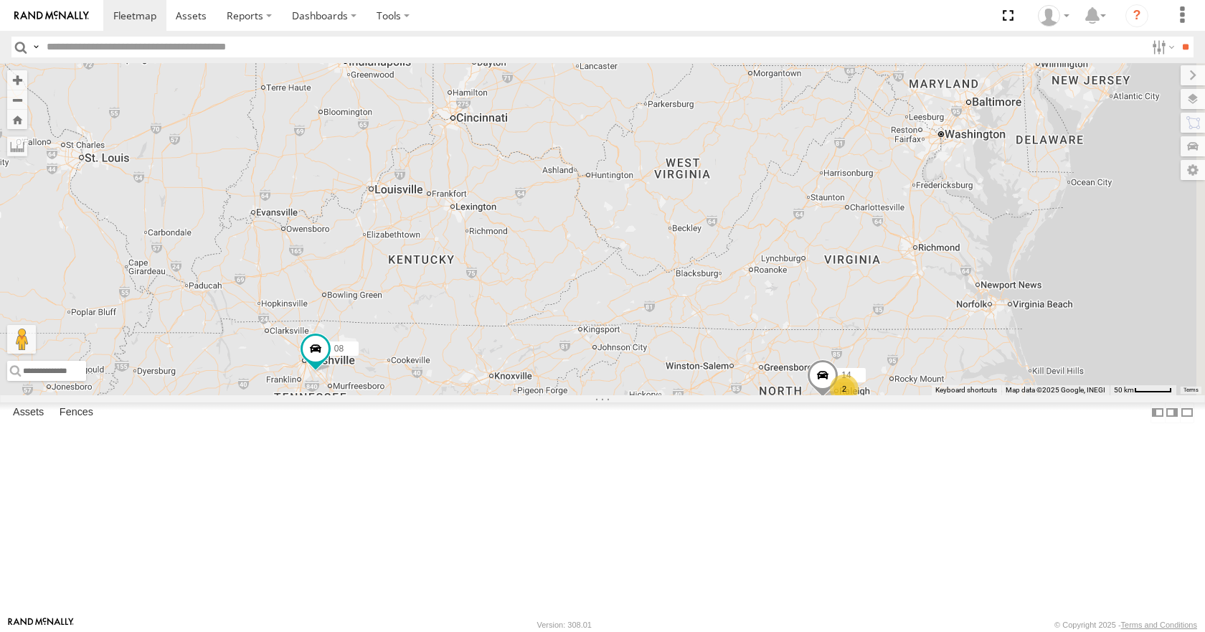
drag, startPoint x: 786, startPoint y: 72, endPoint x: 768, endPoint y: 95, distance: 29.1
click at [768, 95] on div "08 04 11 14 2" at bounding box center [602, 228] width 1205 height 331
drag, startPoint x: 771, startPoint y: 77, endPoint x: 764, endPoint y: 86, distance: 11.2
click at [764, 86] on div "08 04 11 14 2" at bounding box center [602, 228] width 1205 height 331
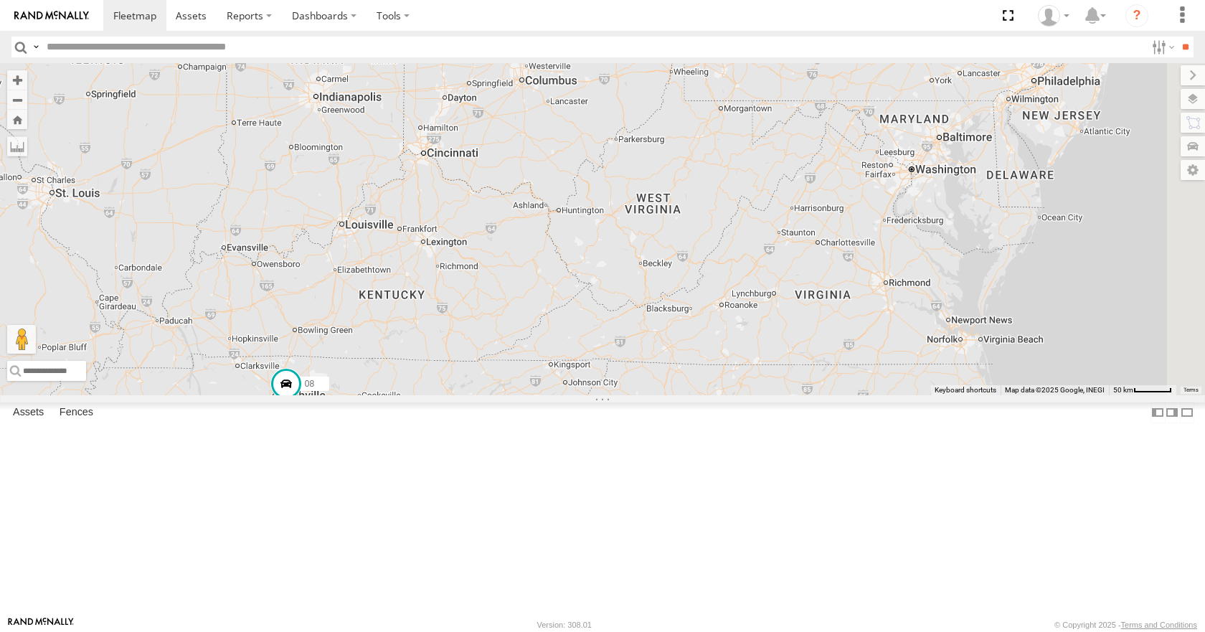
drag, startPoint x: 836, startPoint y: 81, endPoint x: 809, endPoint y: 116, distance: 44.0
click at [809, 116] on div "08 04 11 14 2" at bounding box center [602, 228] width 1205 height 331
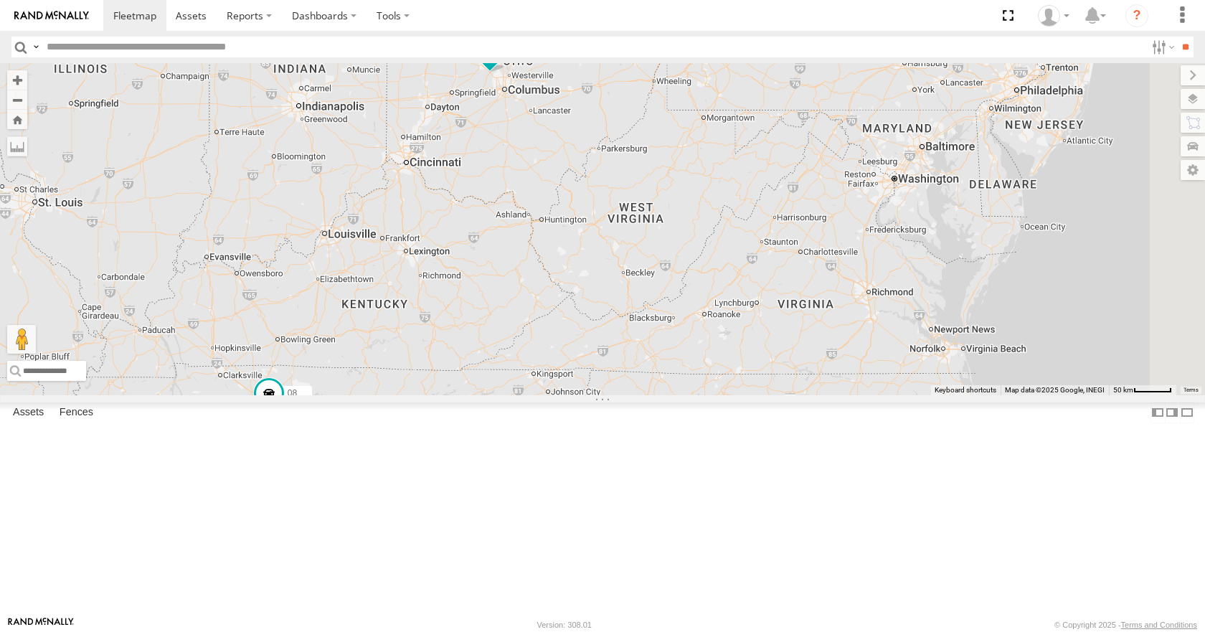
drag, startPoint x: 814, startPoint y: 77, endPoint x: 793, endPoint y: 90, distance: 24.1
click at [793, 90] on div "08 04 11 14 2" at bounding box center [602, 228] width 1205 height 331
drag
click at [821, 103] on div "08 04 11 14 2" at bounding box center [602, 228] width 1205 height 331
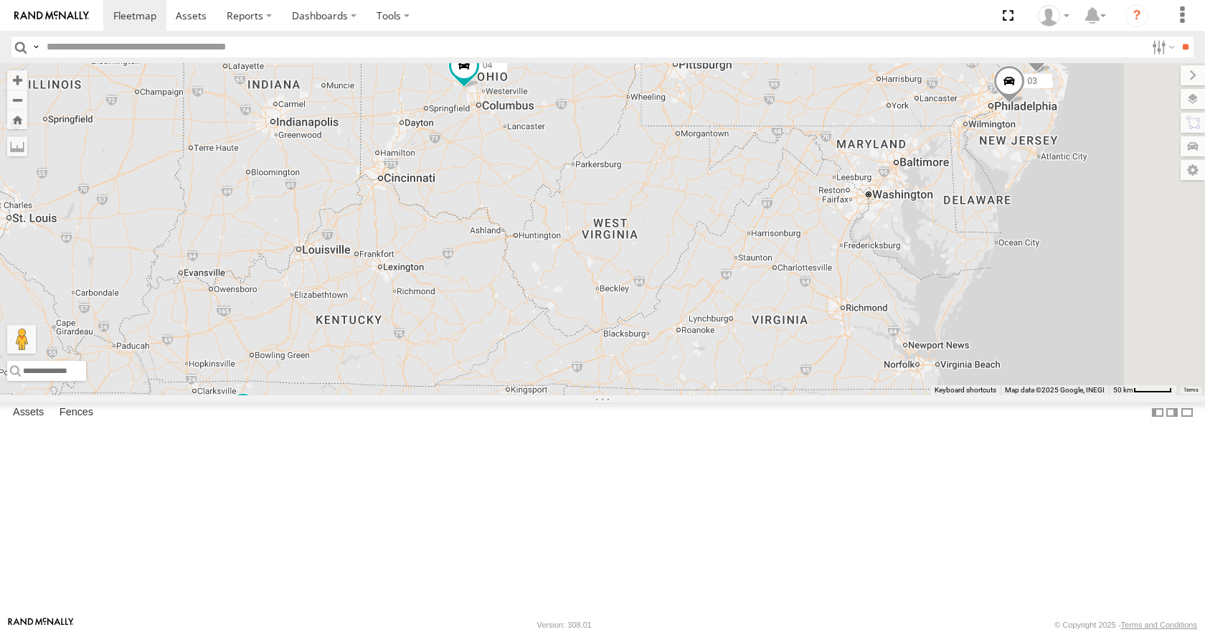
click at [765, 74] on div "08 04 11 14 2 03" at bounding box center [602, 228] width 1205 height 331
click at [894, 142] on div "08 04 11 14 2 03" at bounding box center [602, 228] width 1205 height 331
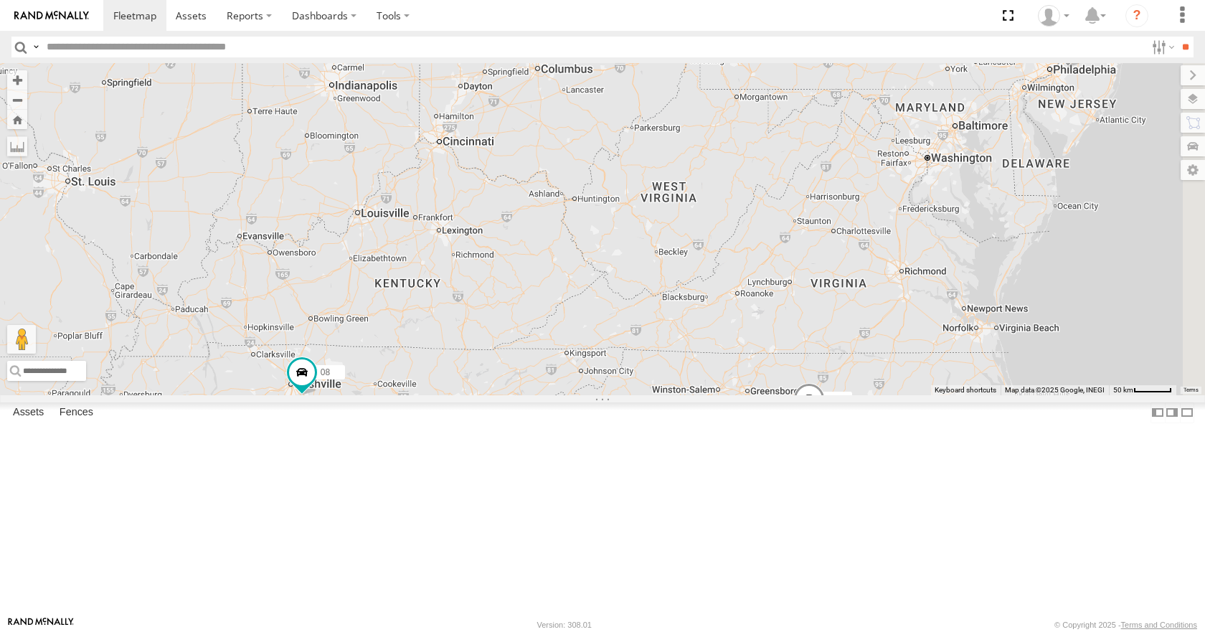
click at [897, 151] on div "08 04 11 14 2 03" at bounding box center [602, 228] width 1205 height 331
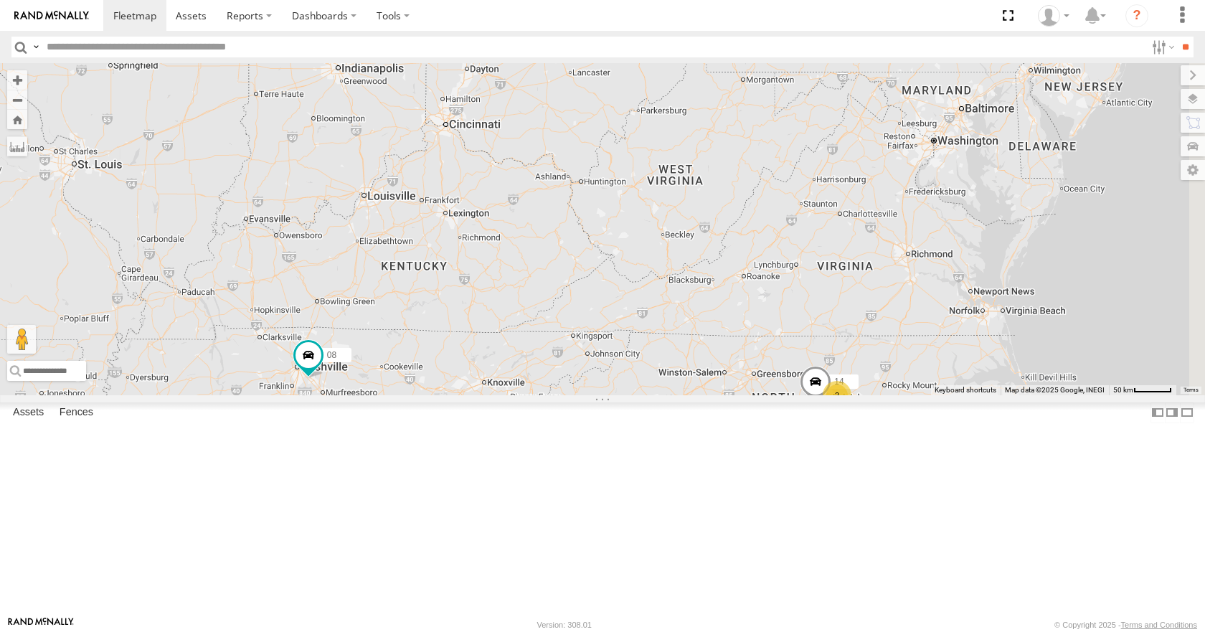
click at [944, 172] on div "08 04 11 14 2 03" at bounding box center [602, 228] width 1205 height 331
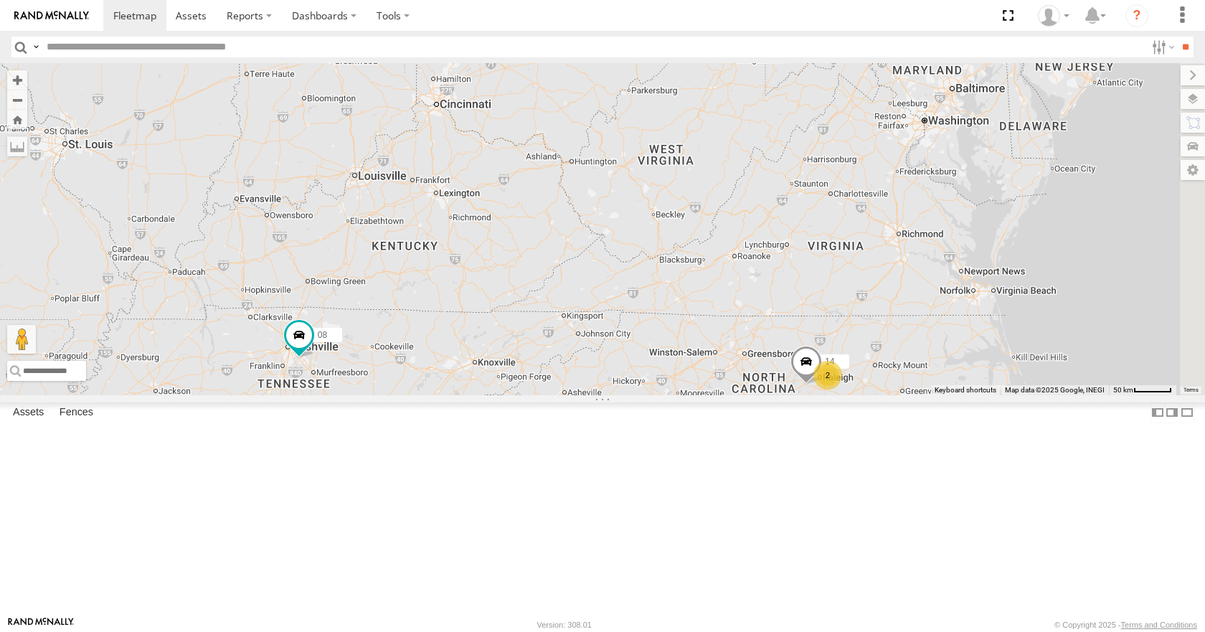
click at [849, 163] on div "08 04 11 14 2 03" at bounding box center [602, 228] width 1205 height 331
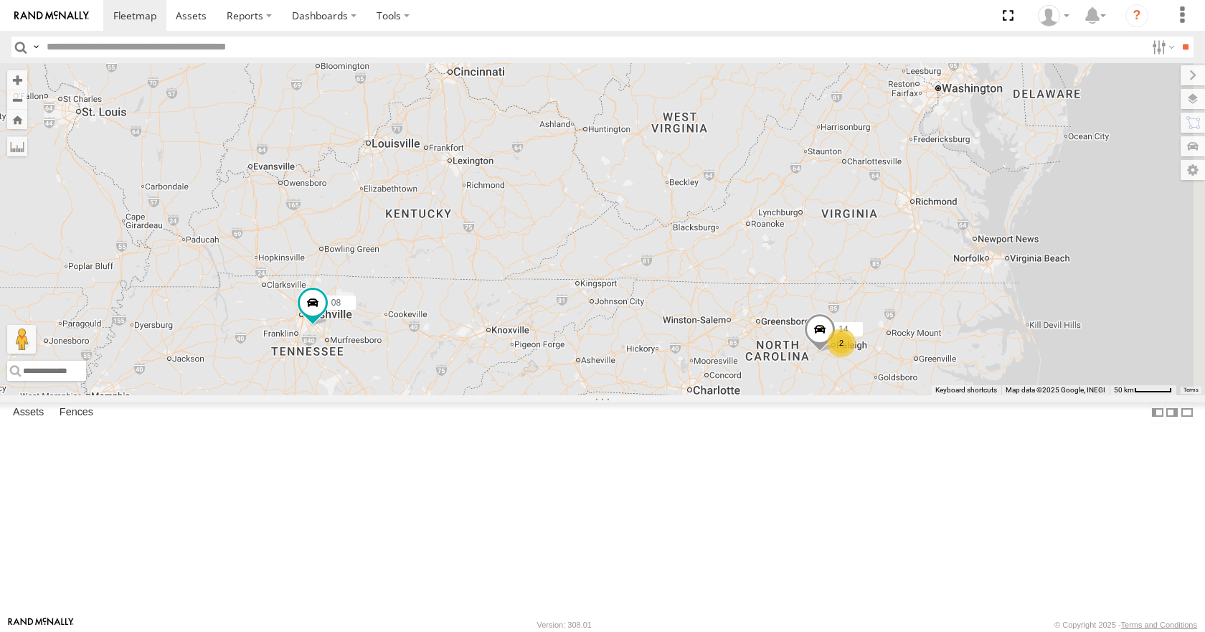
click at [860, 199] on div "08 04 11 14 2 03" at bounding box center [602, 228] width 1205 height 331
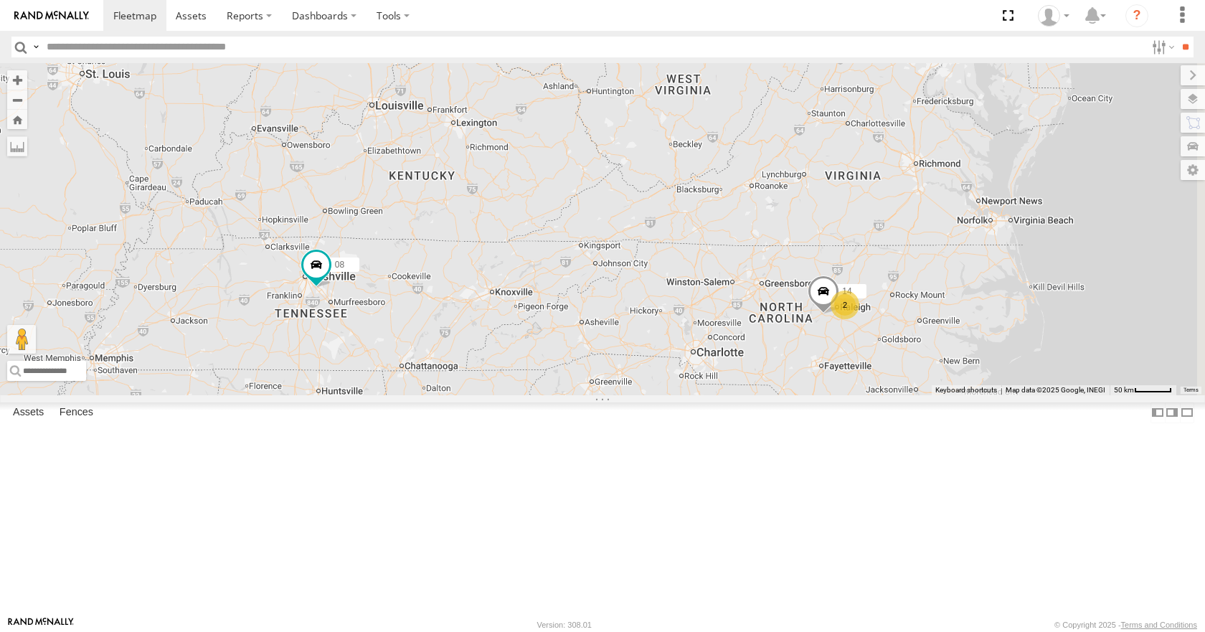
click at [867, 230] on div "08 04 11 14 2 03" at bounding box center [602, 228] width 1205 height 331
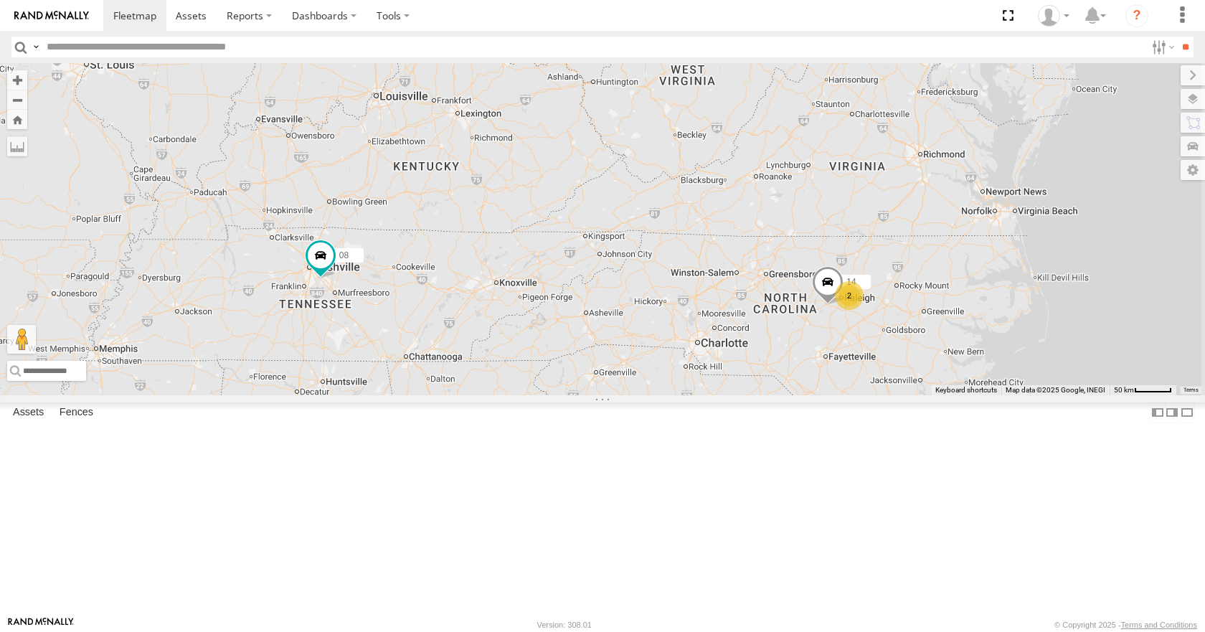
click at [873, 272] on div "08 04 11 14 2 03" at bounding box center [602, 228] width 1205 height 331
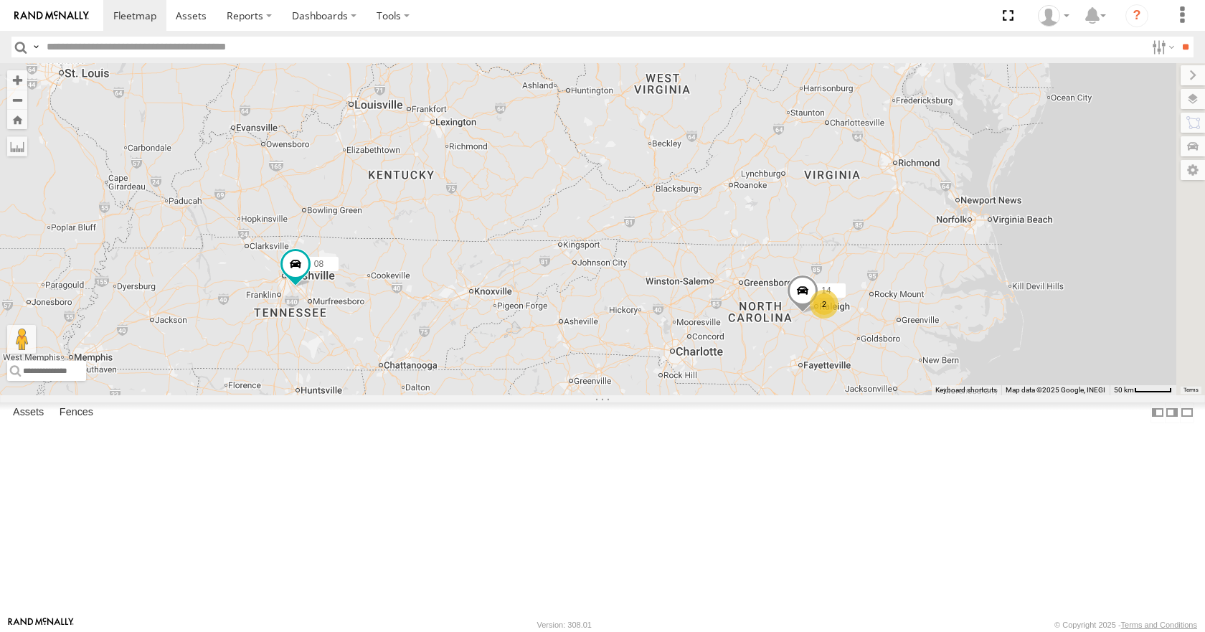
click at [855, 321] on div "08 04 11 14 2 03" at bounding box center [602, 228] width 1205 height 331
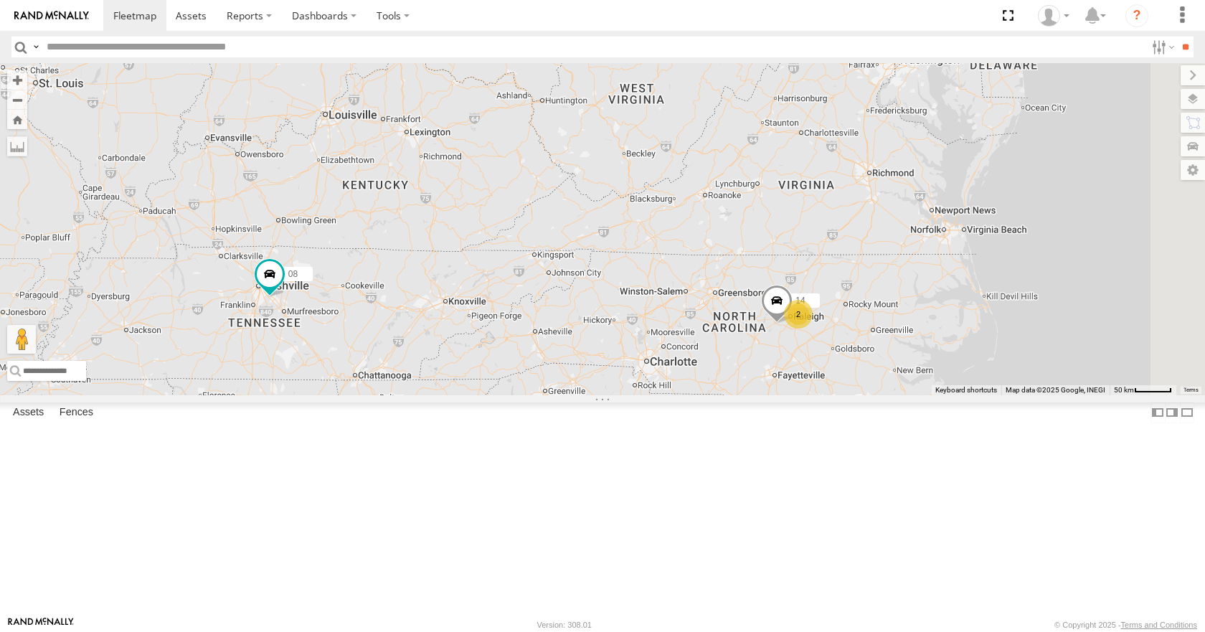
click at [915, 280] on div "08 04 11 14 2 03" at bounding box center [602, 228] width 1205 height 331
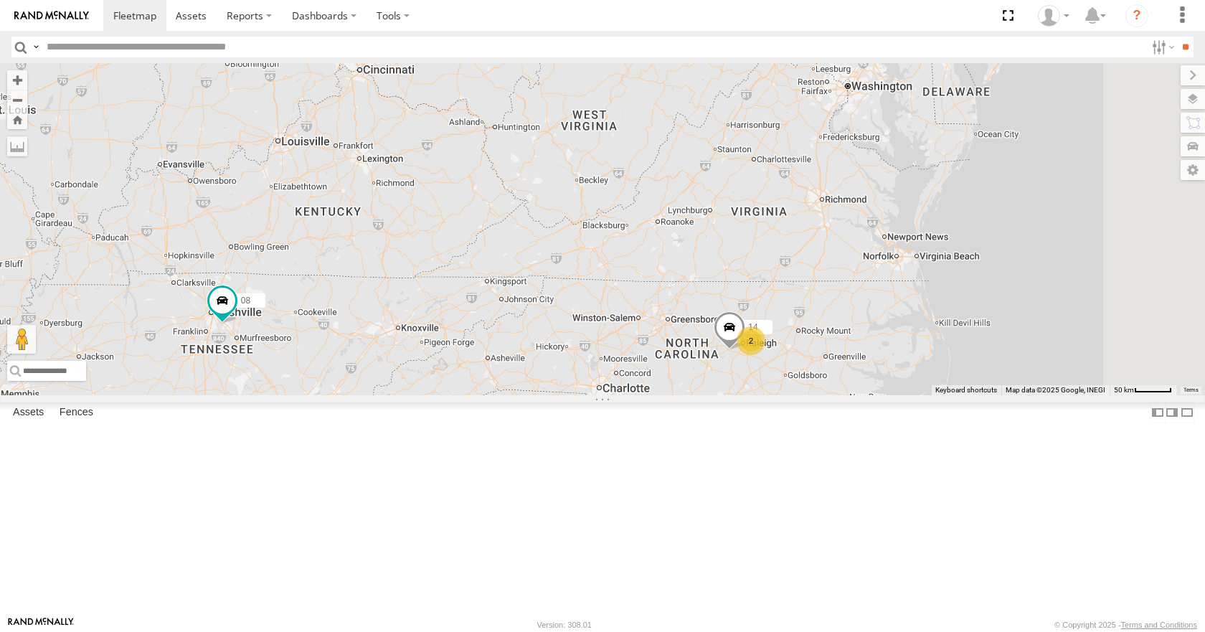
click at [945, 207] on div "08 04 11 14 2 03 35" at bounding box center [602, 228] width 1205 height 331
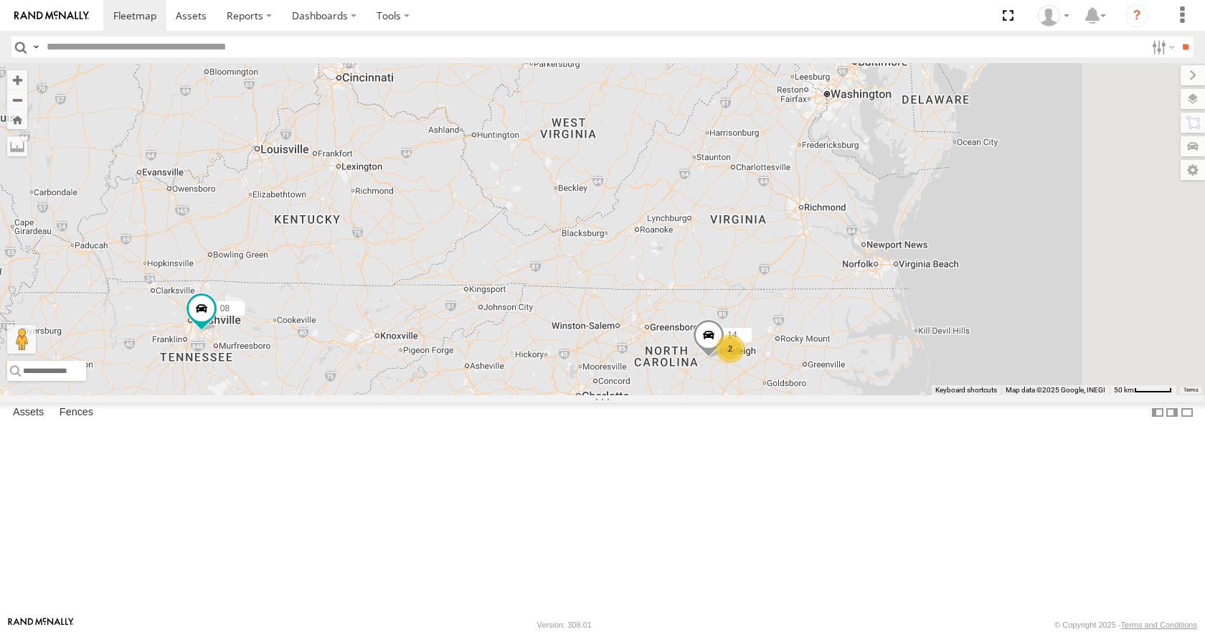
click at [906, 278] on div "08 04 11 14 2 03 35" at bounding box center [602, 228] width 1205 height 331
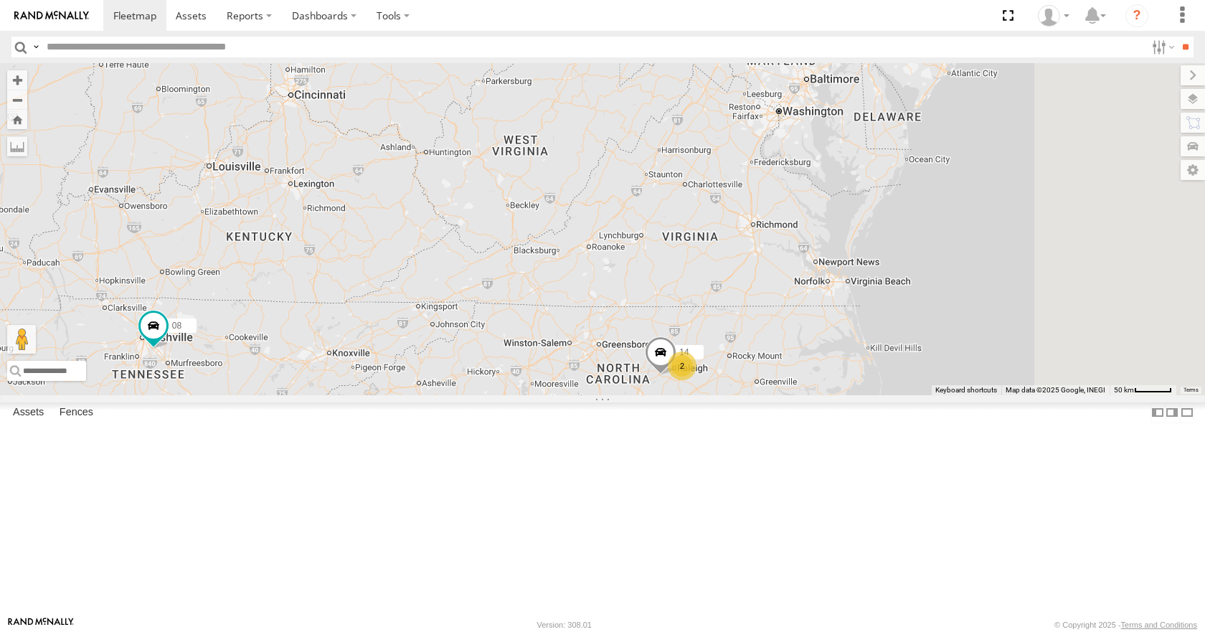
click at [849, 274] on div "08 04 11 14 2 03 35" at bounding box center [602, 228] width 1205 height 331
click at [920, 272] on div "08 04 11 14 2 03 35" at bounding box center [602, 228] width 1205 height 331
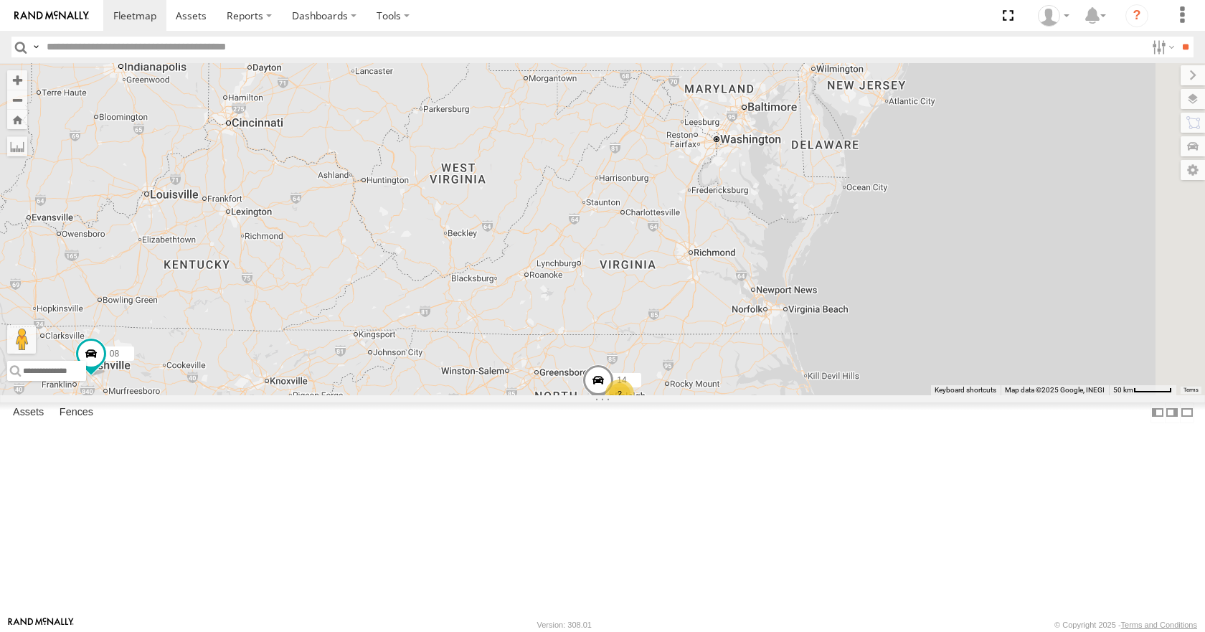
click at [920, 242] on div "08 04 11 14 2 03 35" at bounding box center [602, 228] width 1205 height 331
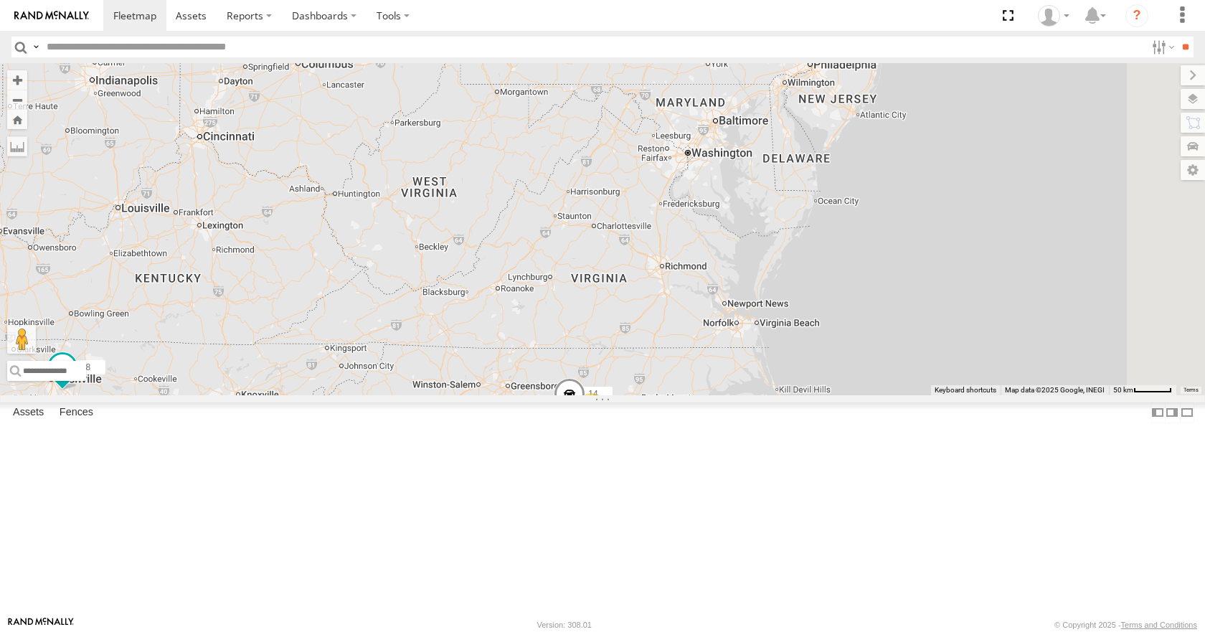
click at [916, 214] on div "08 04 11 14 2 03 35" at bounding box center [602, 228] width 1205 height 331
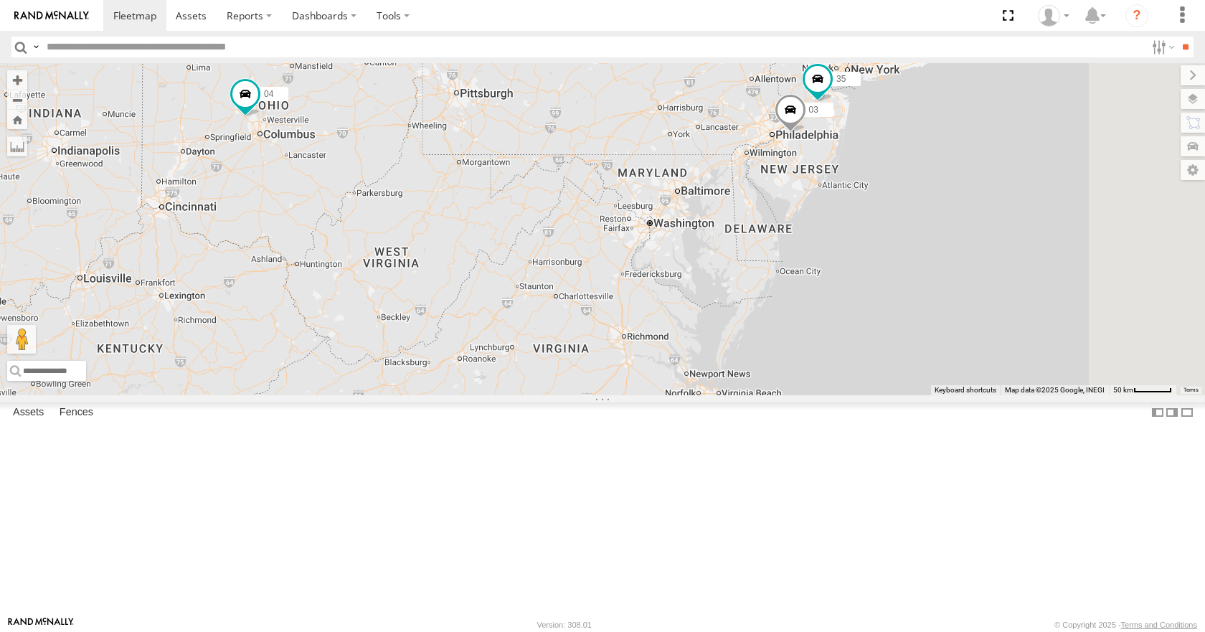
click at [895, 213] on div "08 04 11 14 2 03 35" at bounding box center [602, 228] width 1205 height 331
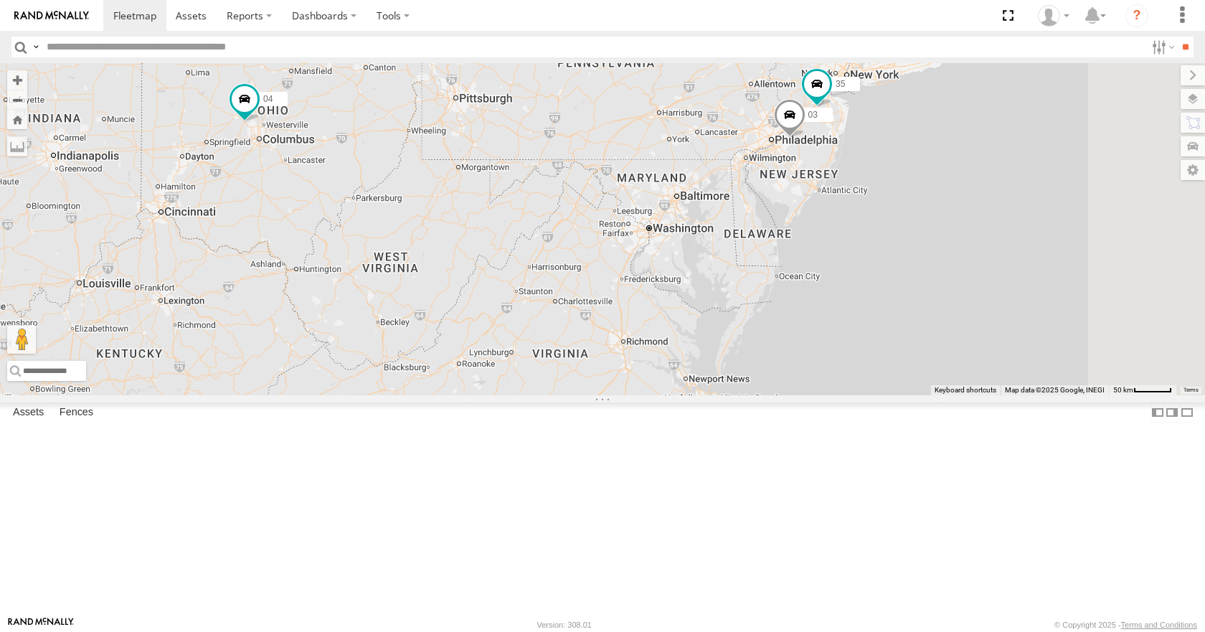
click at [815, 162] on div "08 04 11 14 2 03 35 14" at bounding box center [602, 228] width 1205 height 331
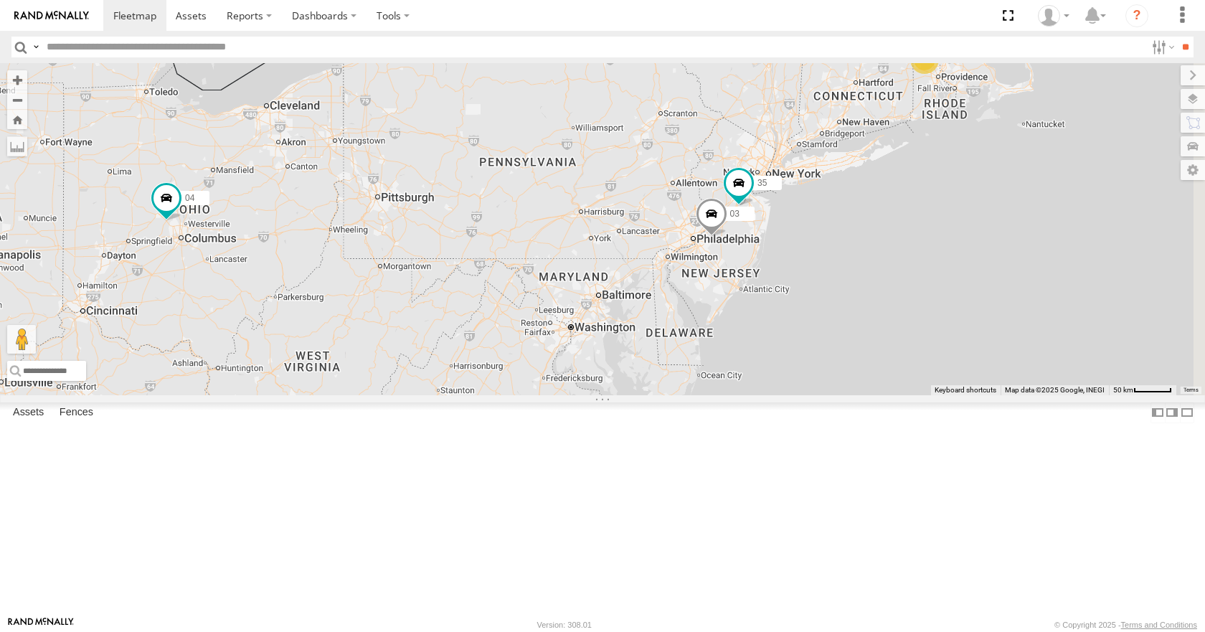
click at [854, 222] on div "08 04 11 14 2 03 35 14" at bounding box center [602, 228] width 1205 height 331
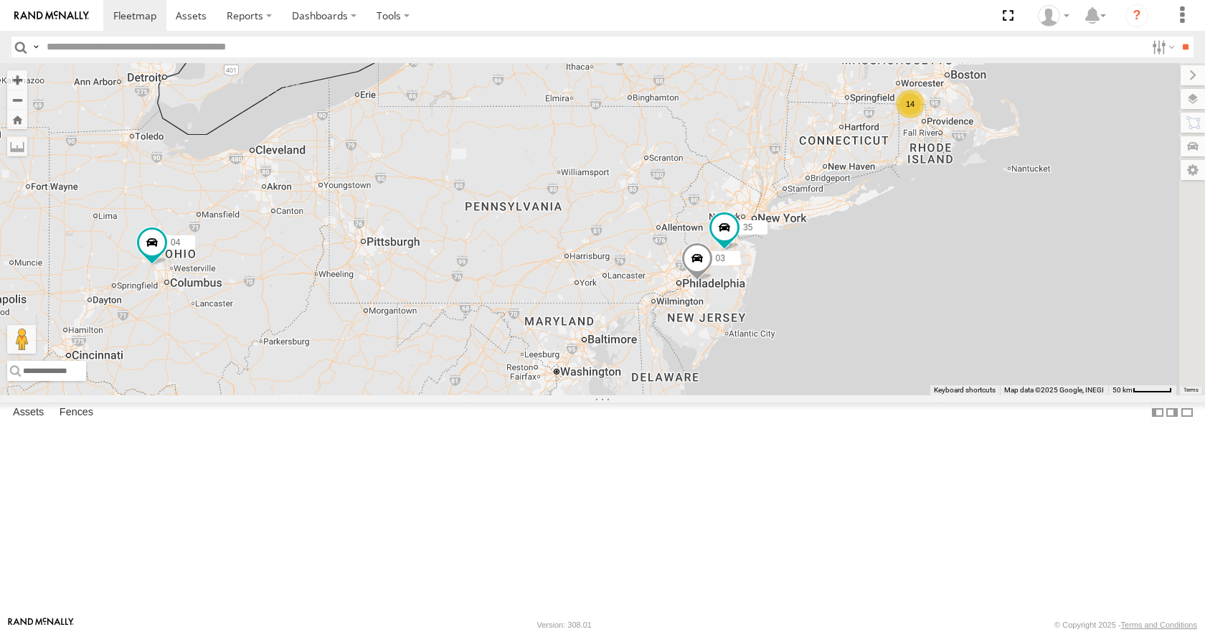
click at [836, 214] on div "08 04 11 14 2 03 35 14" at bounding box center [602, 228] width 1205 height 331
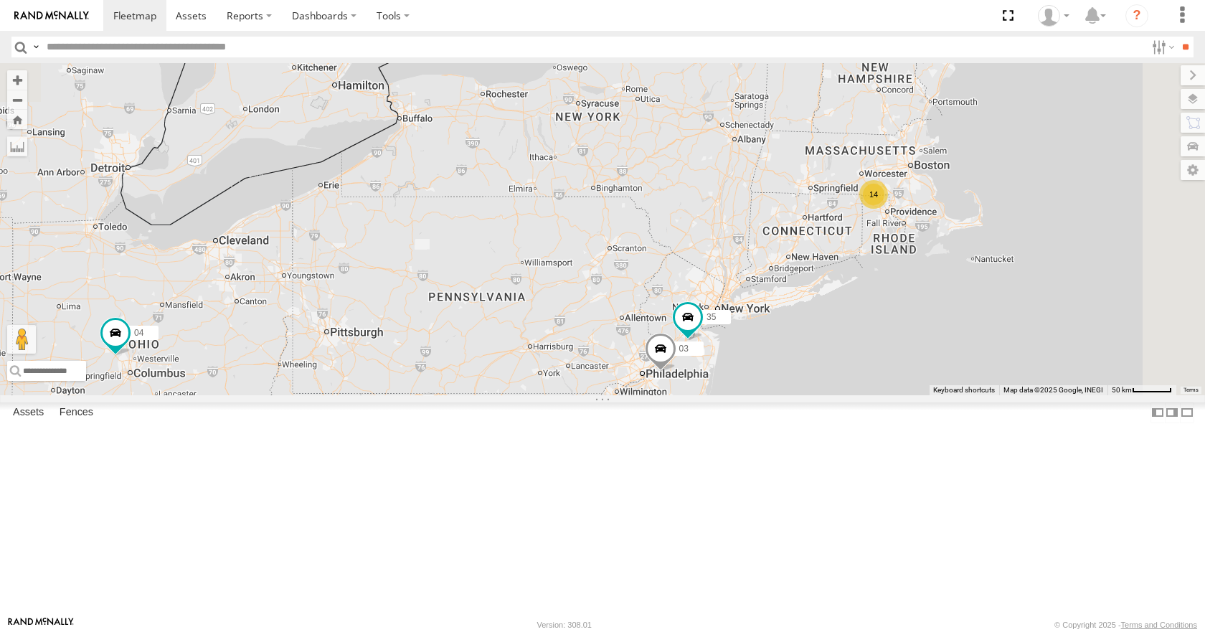
click at [839, 184] on div "08 04 11 14 2 03 35 14" at bounding box center [602, 228] width 1205 height 331
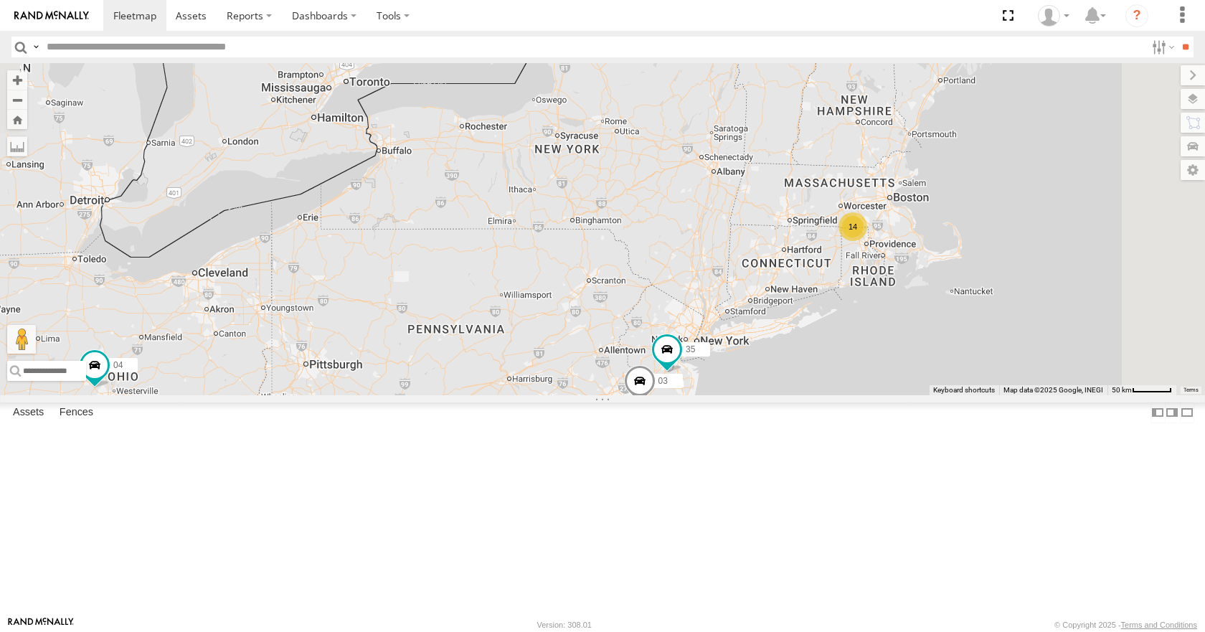
click at [920, 225] on div "08 04 11 14 2 03 35 14" at bounding box center [602, 228] width 1205 height 331
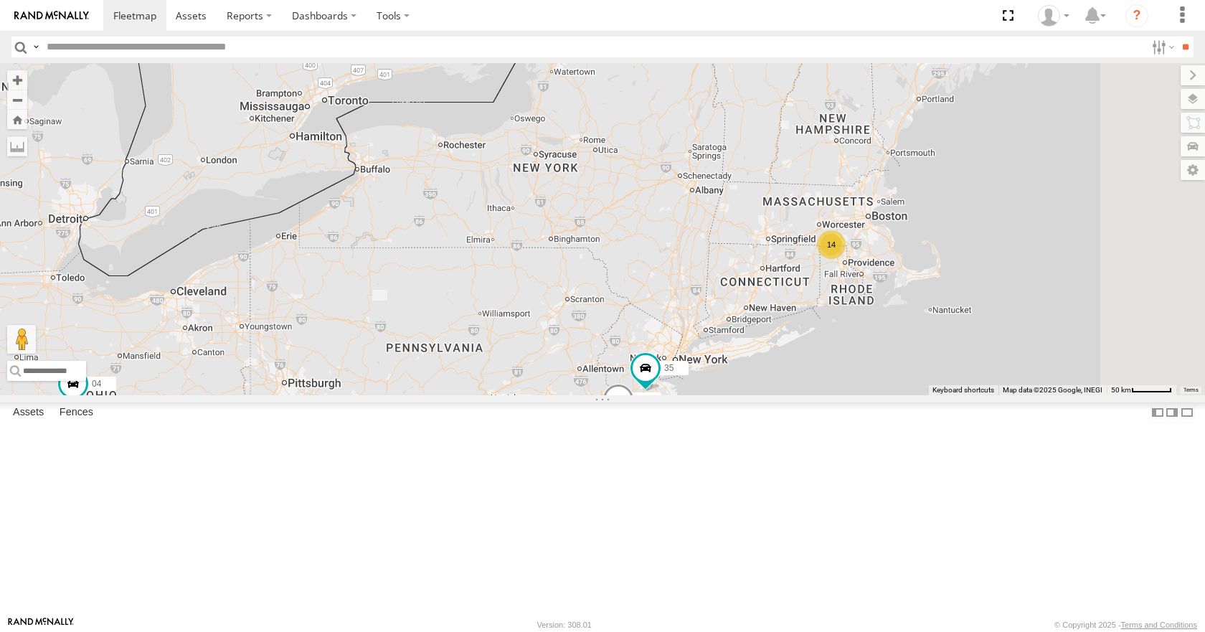
click at [923, 166] on div "08 04 11 14 2 03 35 14" at bounding box center [602, 228] width 1205 height 331
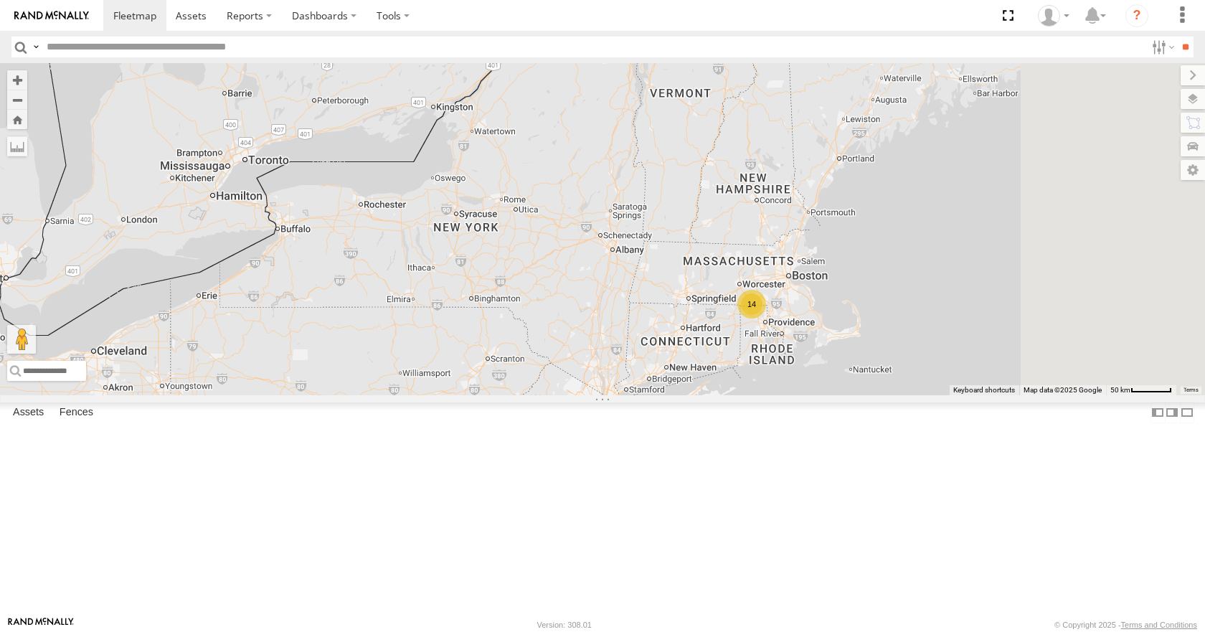
click at [943, 251] on div "08 04 11 14 2 03 35 14" at bounding box center [602, 228] width 1205 height 331
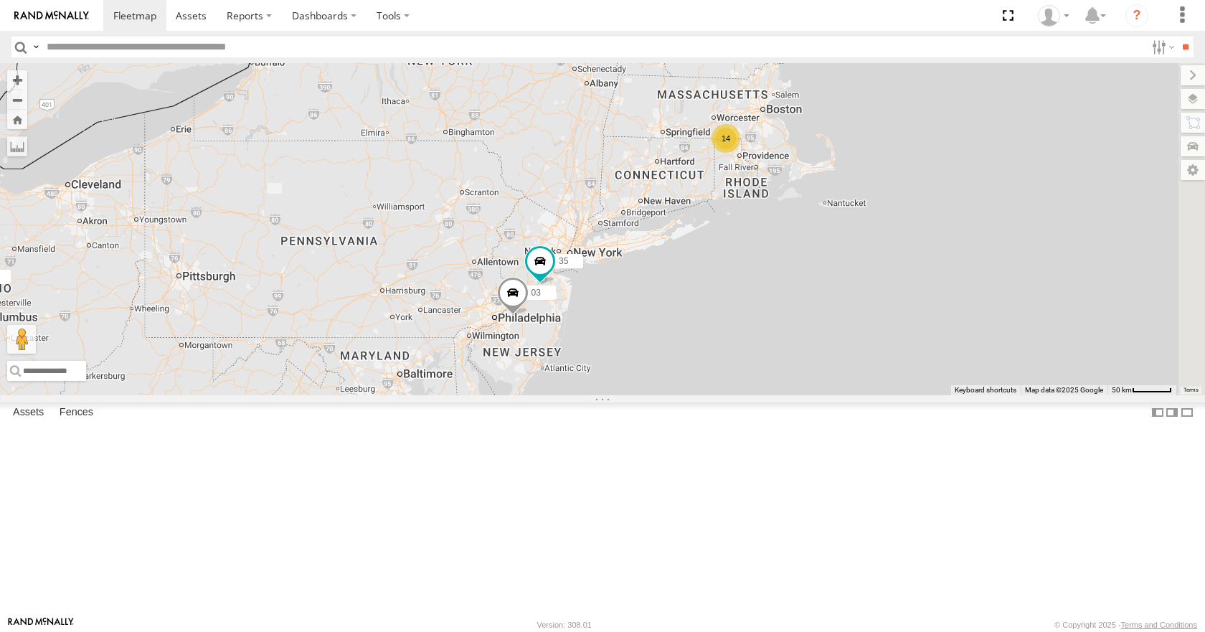
click at [1051, 179] on div "08 04 11 14 2 03 35 14" at bounding box center [602, 228] width 1205 height 331
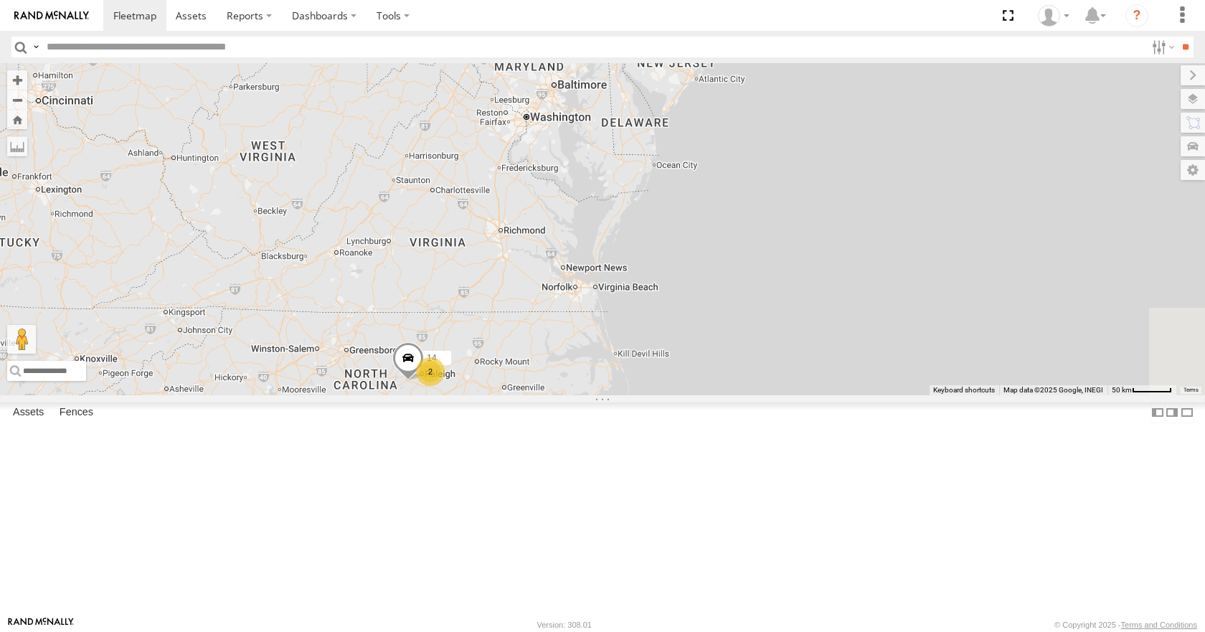
click at [1061, 194] on div "08 04 11 14 2 03 35 14" at bounding box center [602, 228] width 1205 height 331
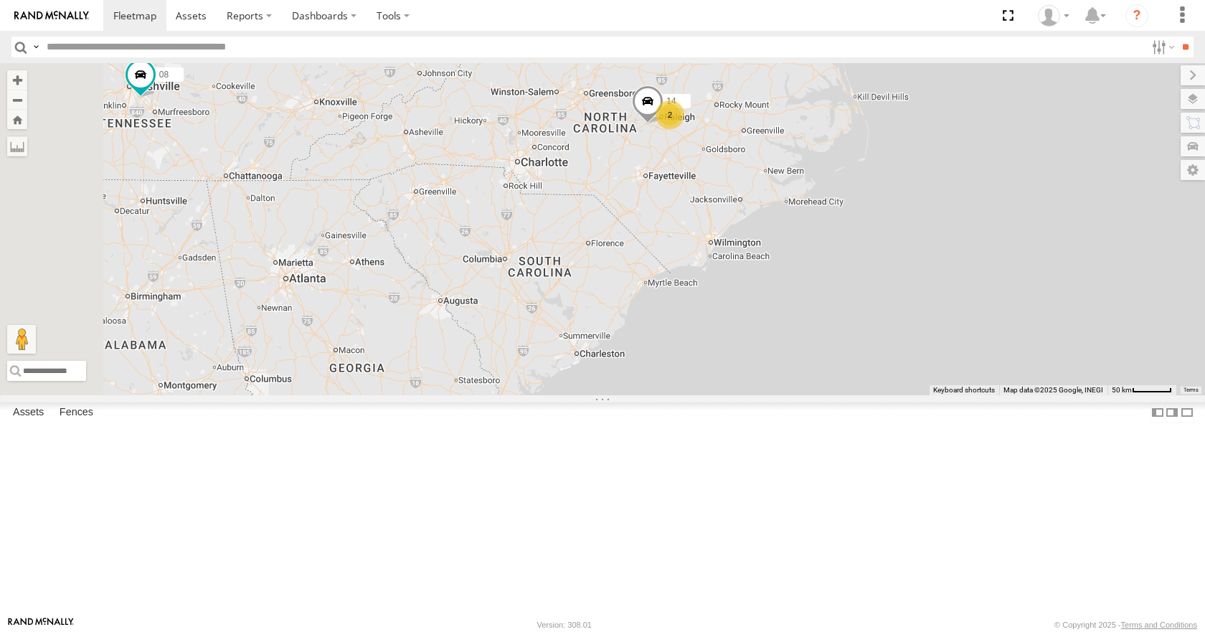
click at [783, 395] on div "08 04 11 14 2 03 35 14" at bounding box center [602, 228] width 1205 height 331
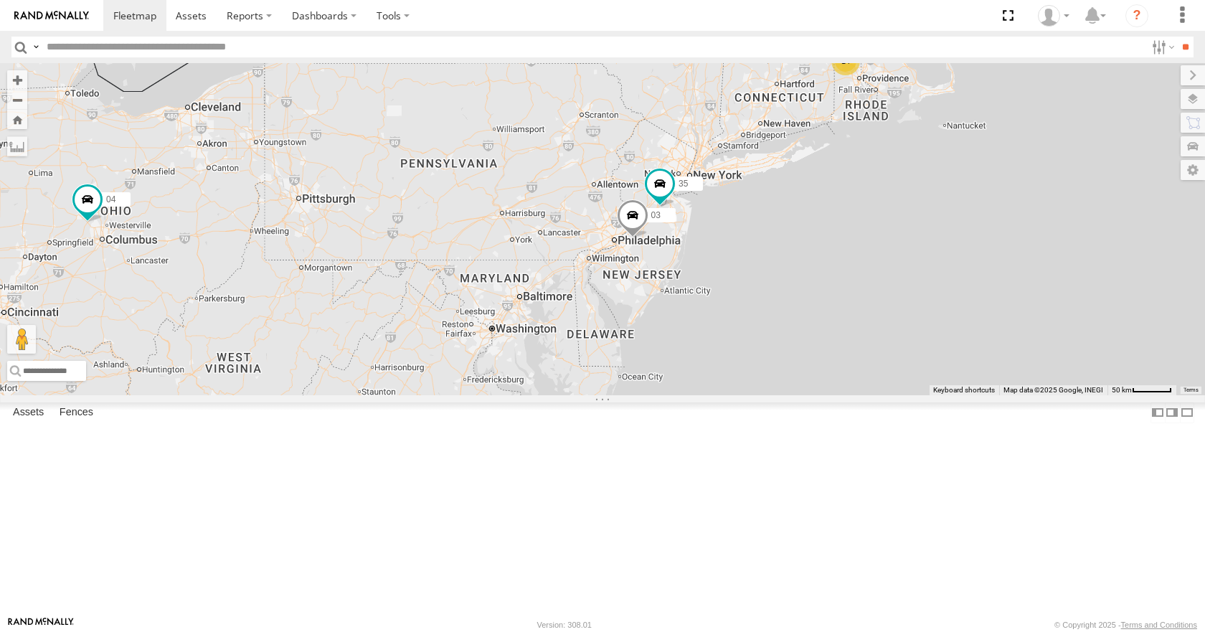
click at [778, 395] on div "08 04 11 14 2 03 35 14" at bounding box center [602, 228] width 1205 height 331
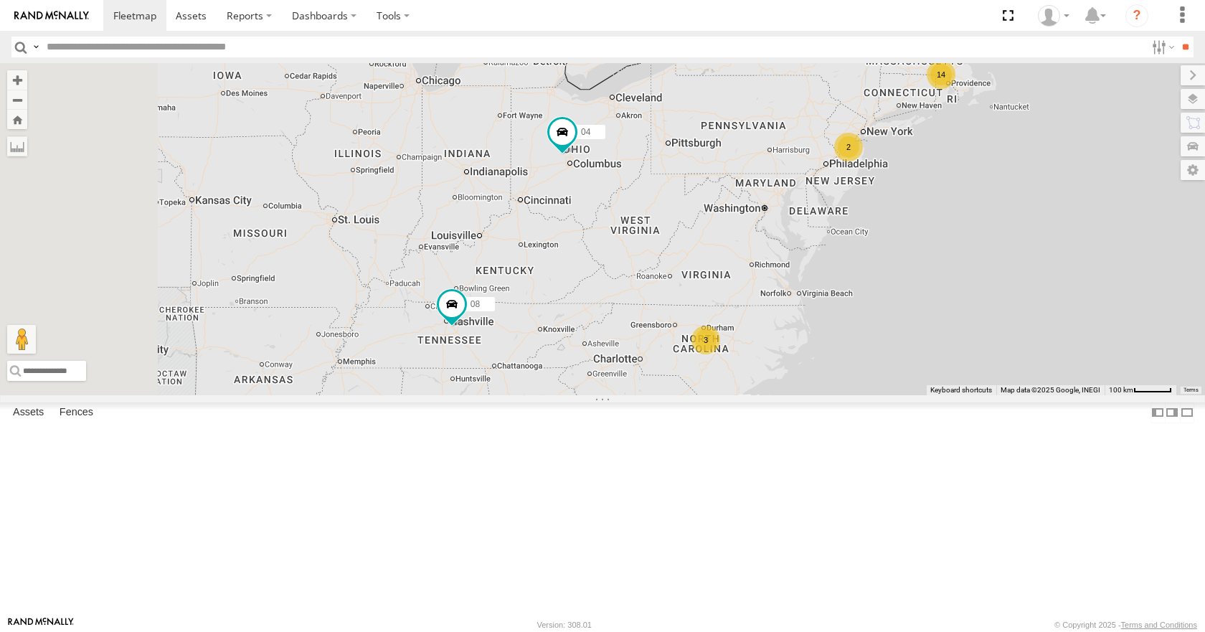
click at [935, 281] on div "08 04 11 14 2 3" at bounding box center [602, 228] width 1205 height 331
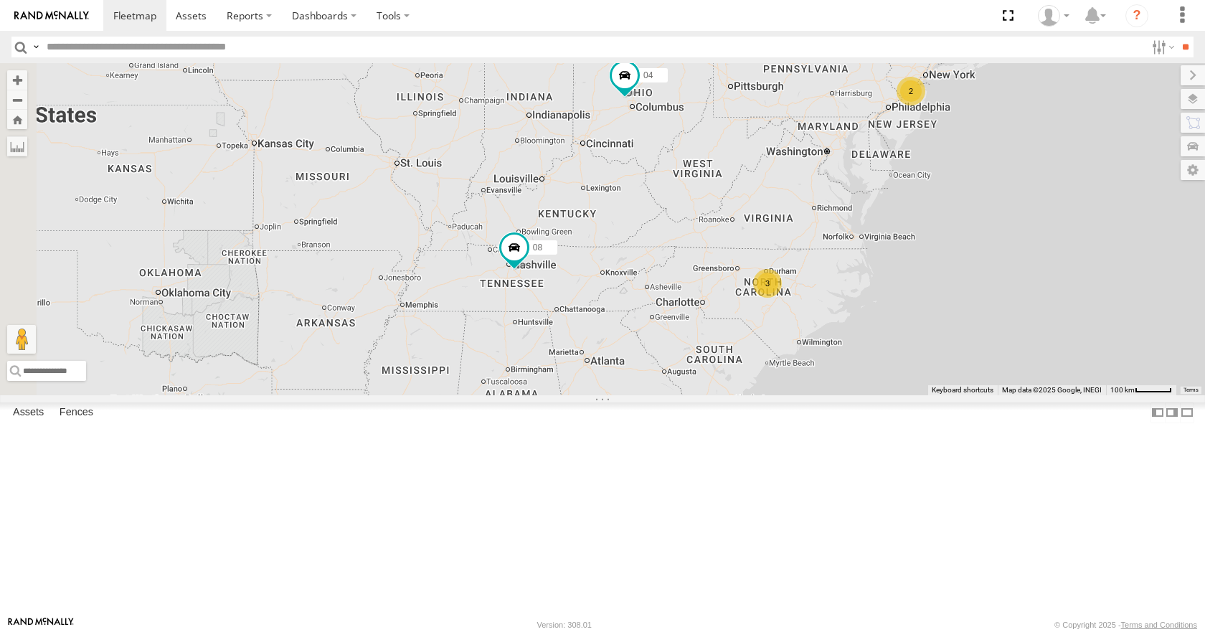
click at [938, 253] on div "08 04 11 14 2 3" at bounding box center [602, 228] width 1205 height 331
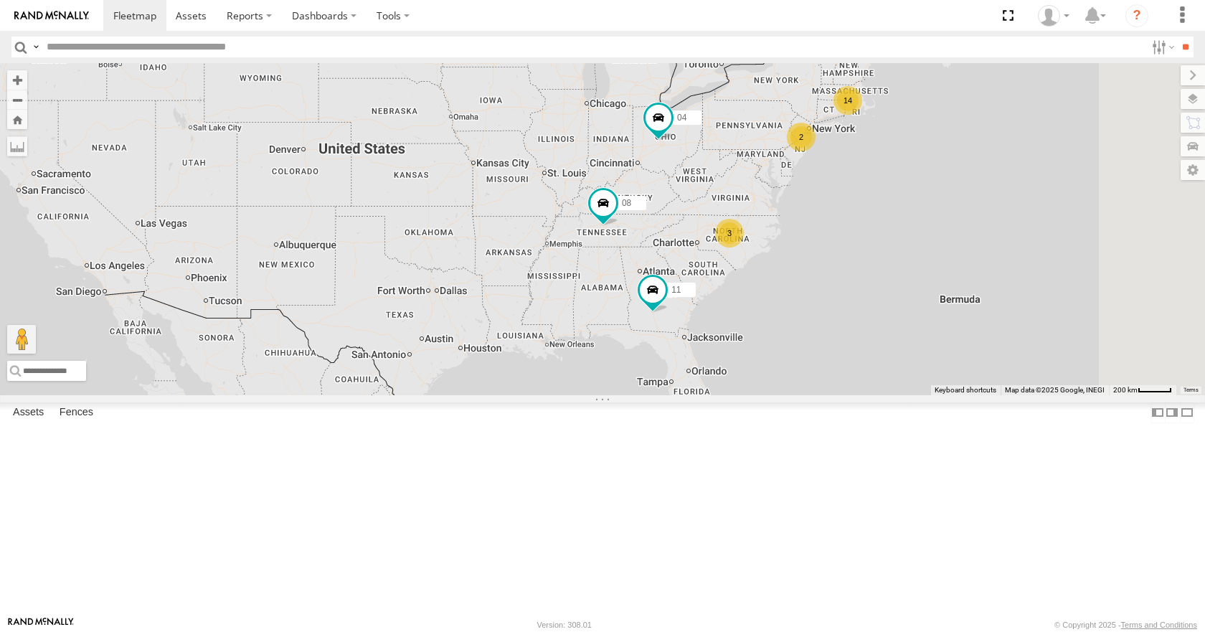
click at [836, 323] on div "08 04 11 14 2 3" at bounding box center [602, 228] width 1205 height 331
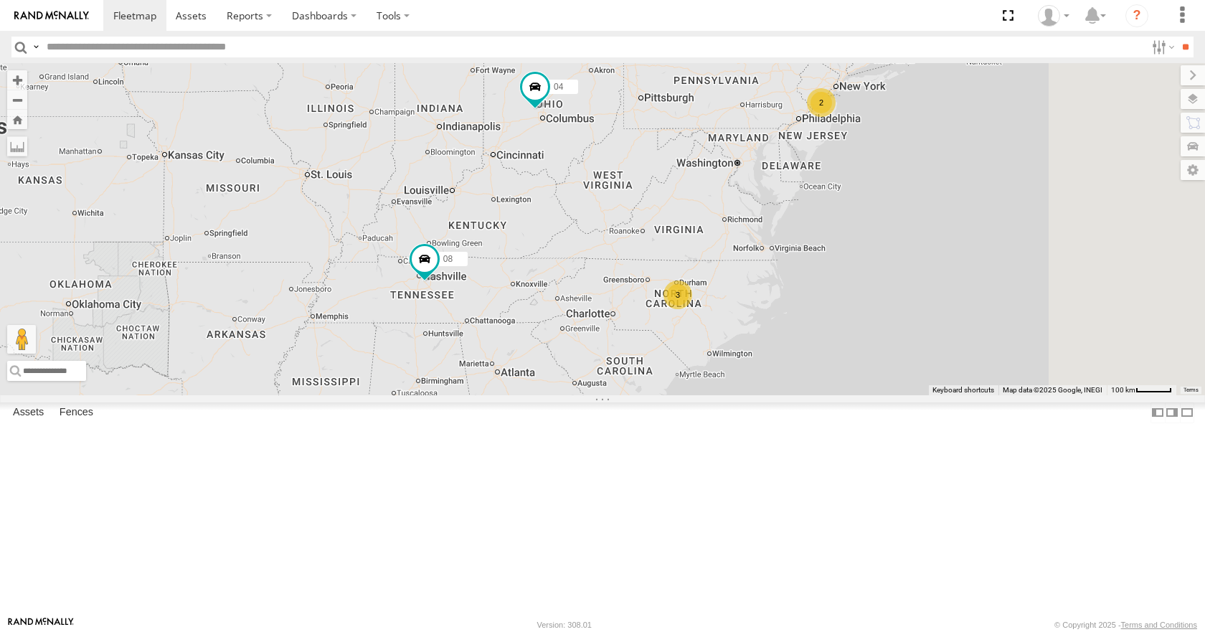
click at [792, 360] on div "08 04 11 14 2 3" at bounding box center [602, 228] width 1205 height 331
